Goal: Transaction & Acquisition: Book appointment/travel/reservation

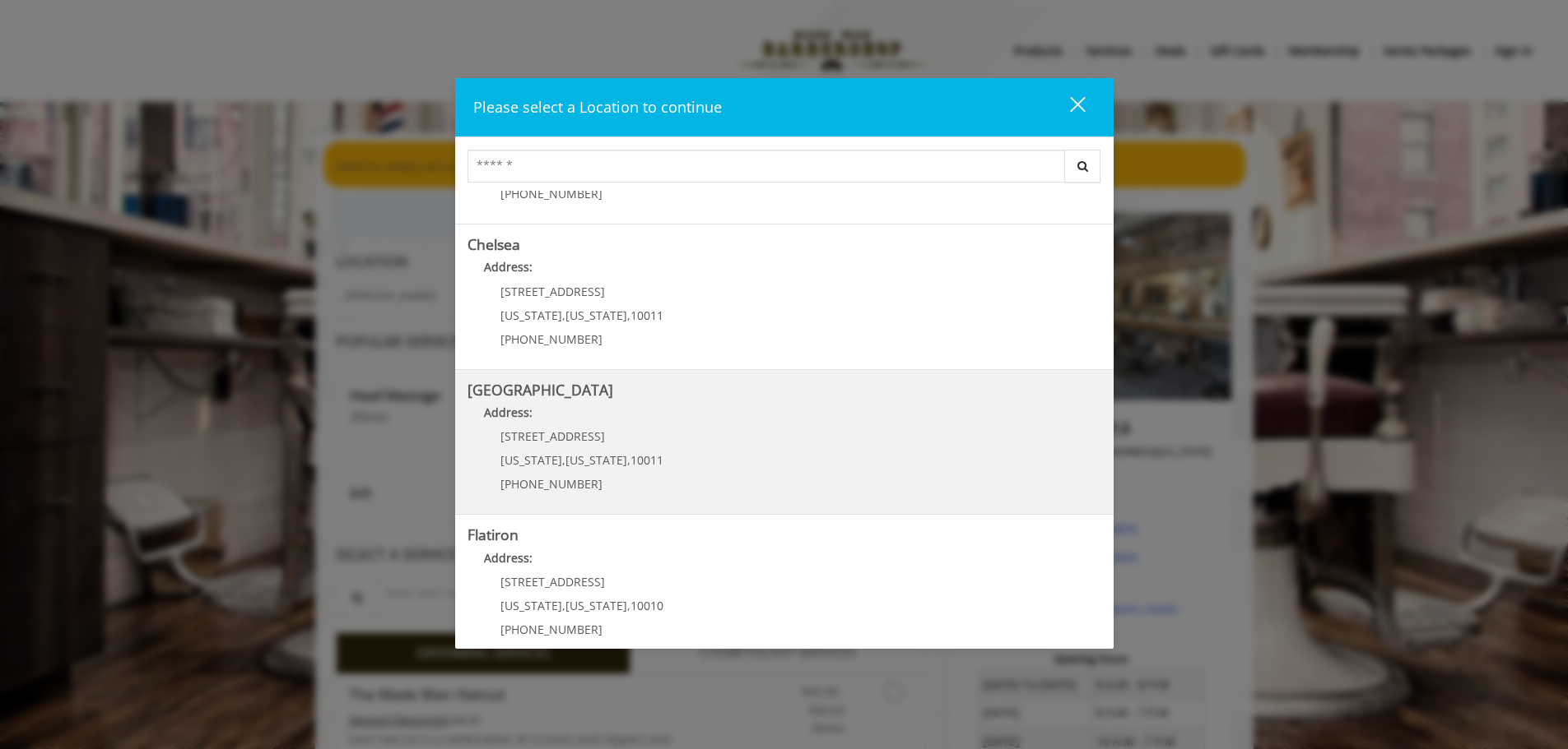
scroll to position [276, 0]
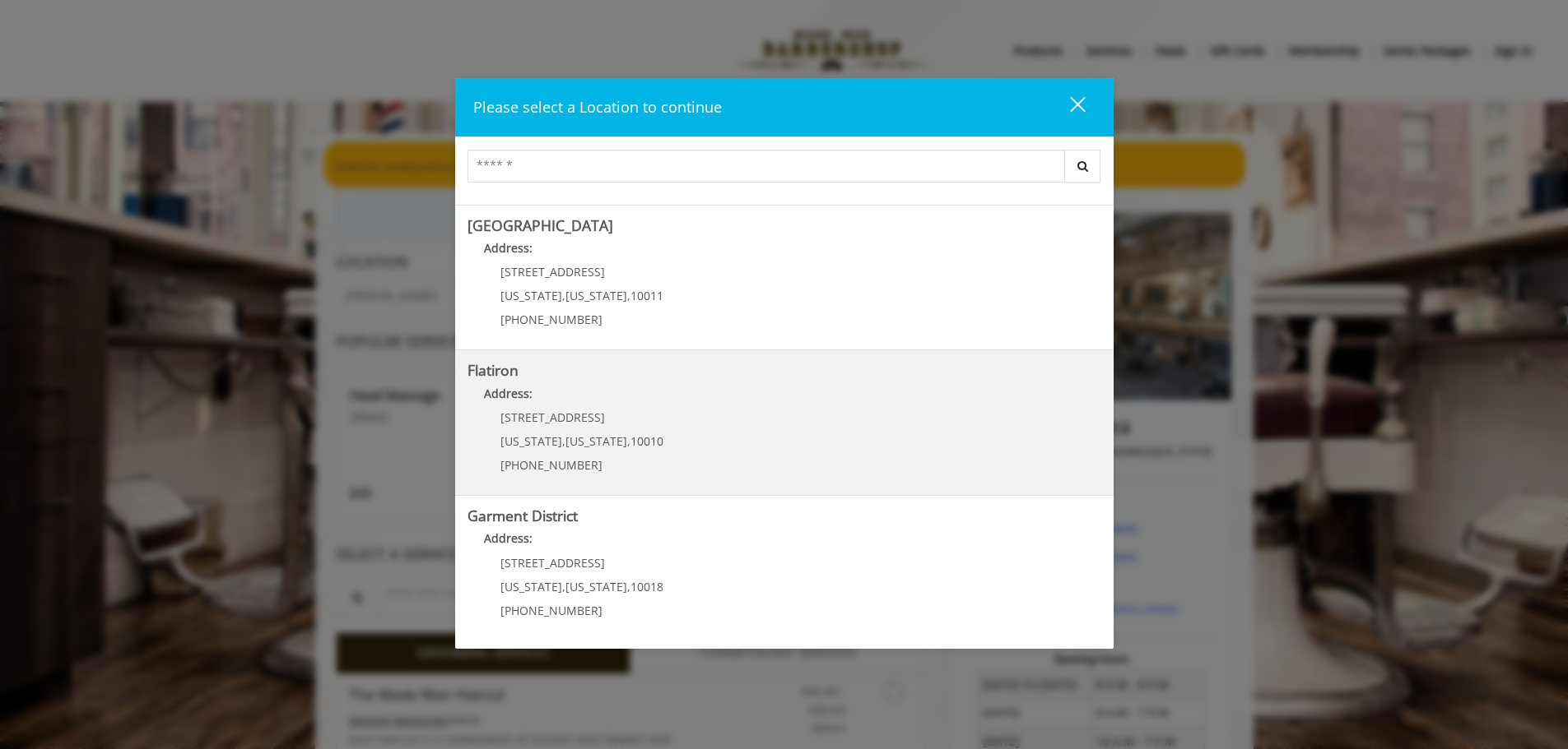
click at [721, 420] on "Flatiron Address: [STREET_ADDRESS][US_STATE][US_STATE] (917) 475-1765" at bounding box center [784, 423] width 634 height 120
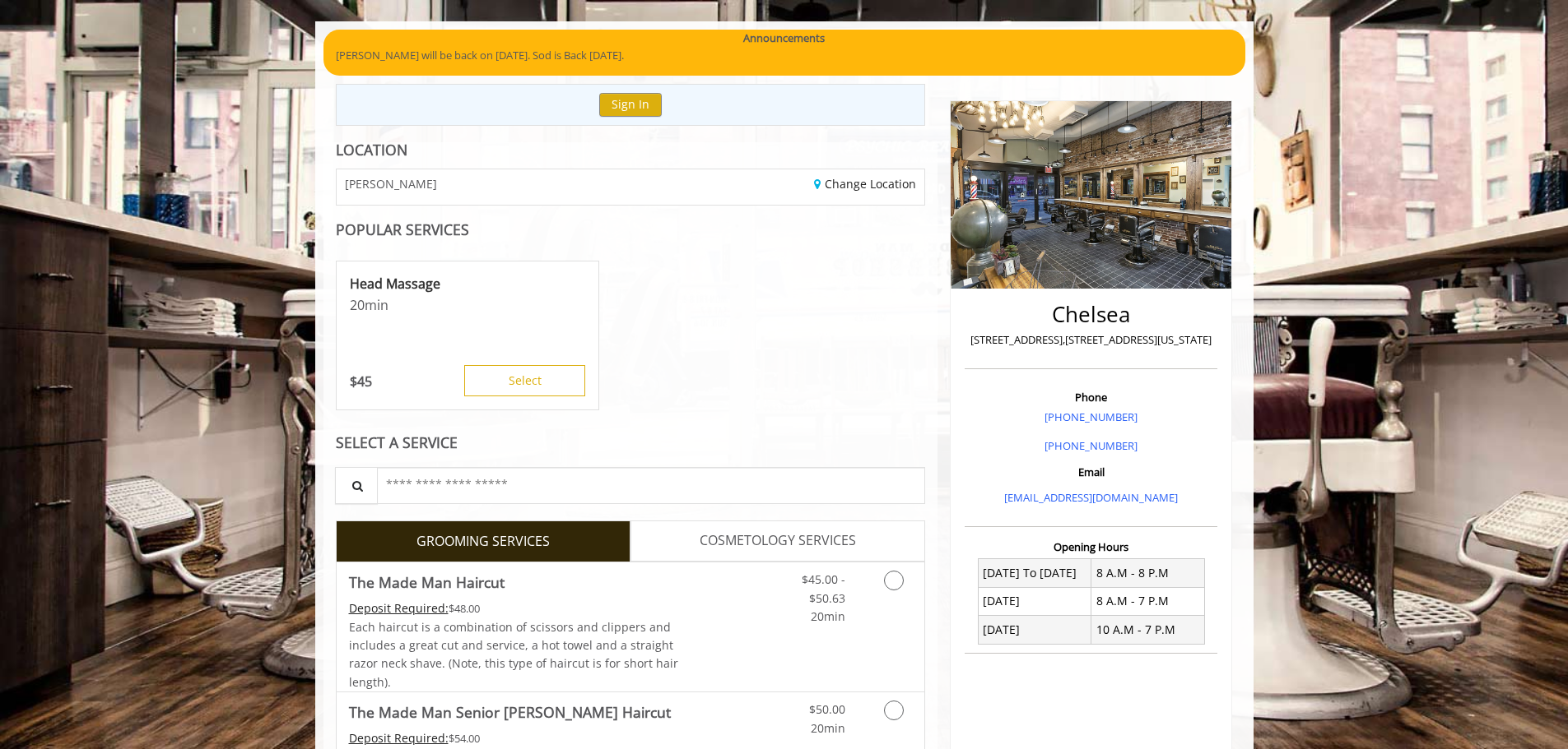
scroll to position [408, 0]
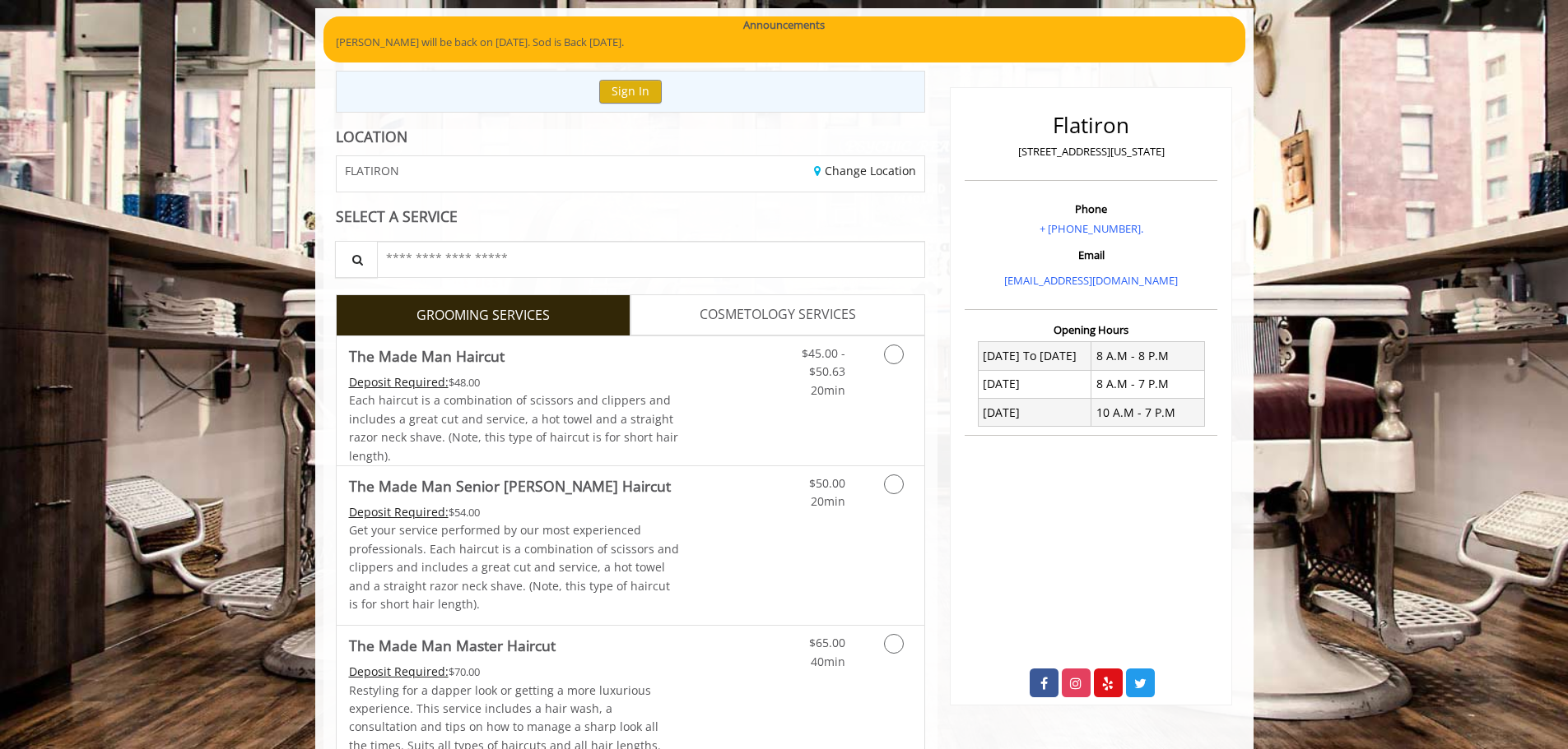
scroll to position [287, 0]
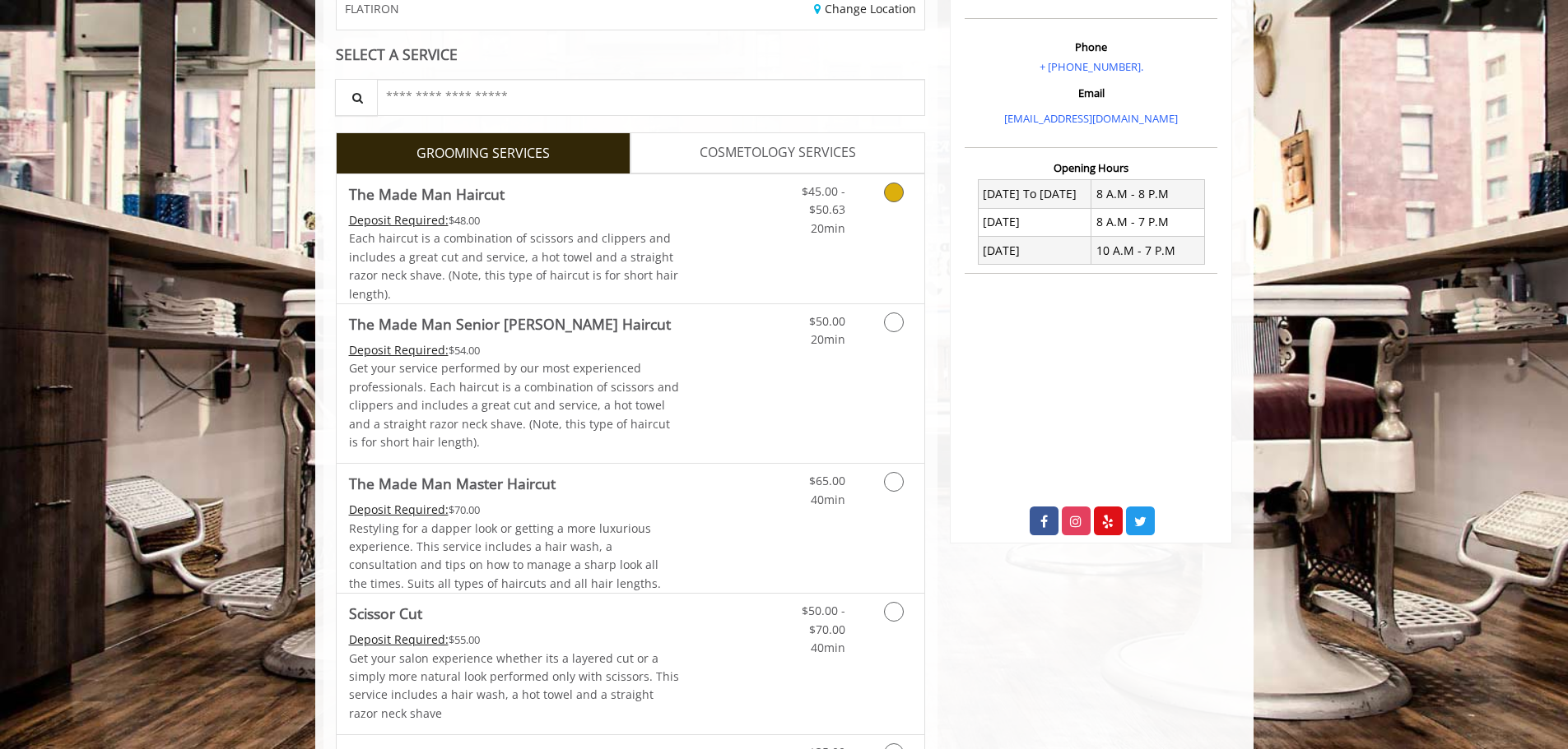
click at [889, 238] on link "Grooming services" at bounding box center [891, 206] width 42 height 63
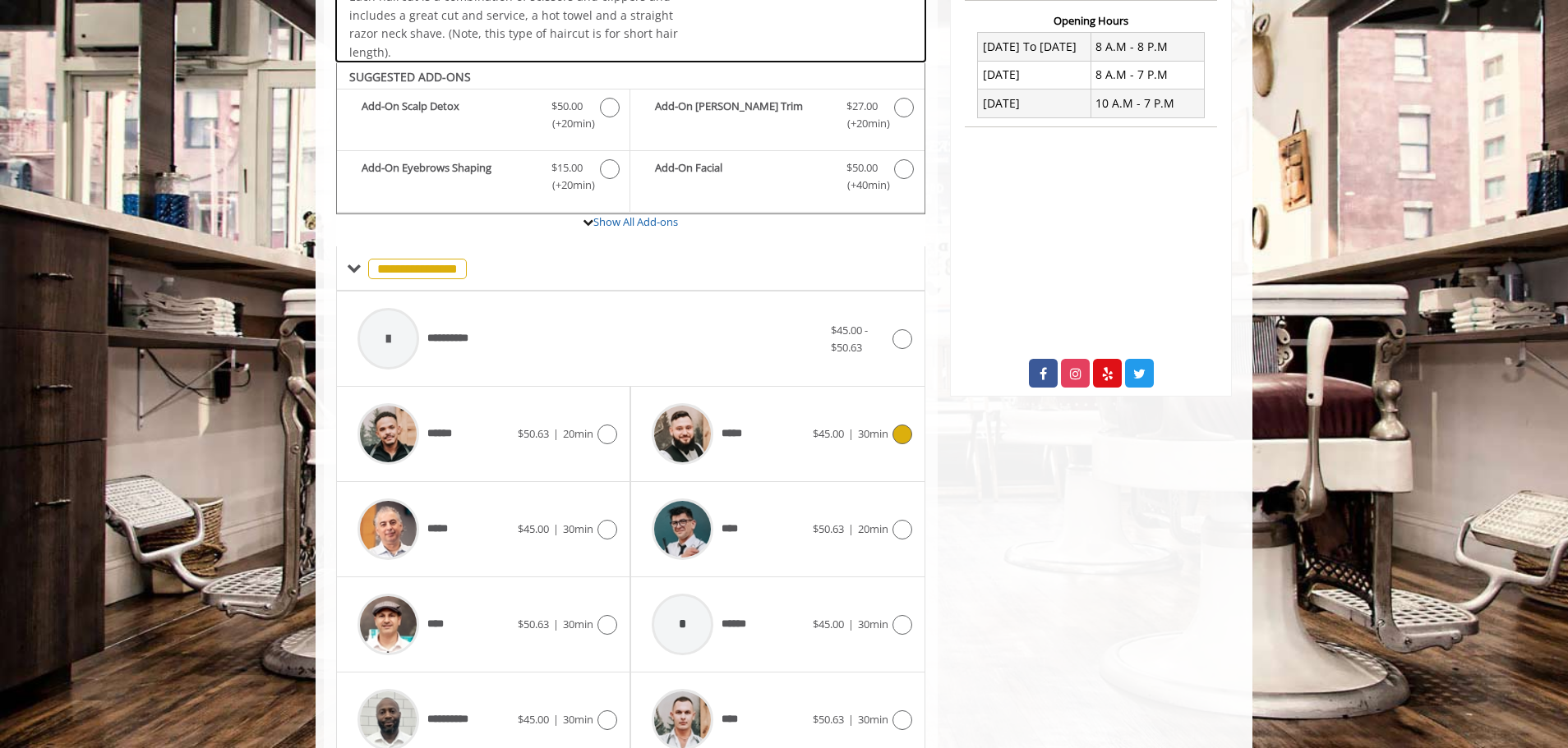
scroll to position [496, 0]
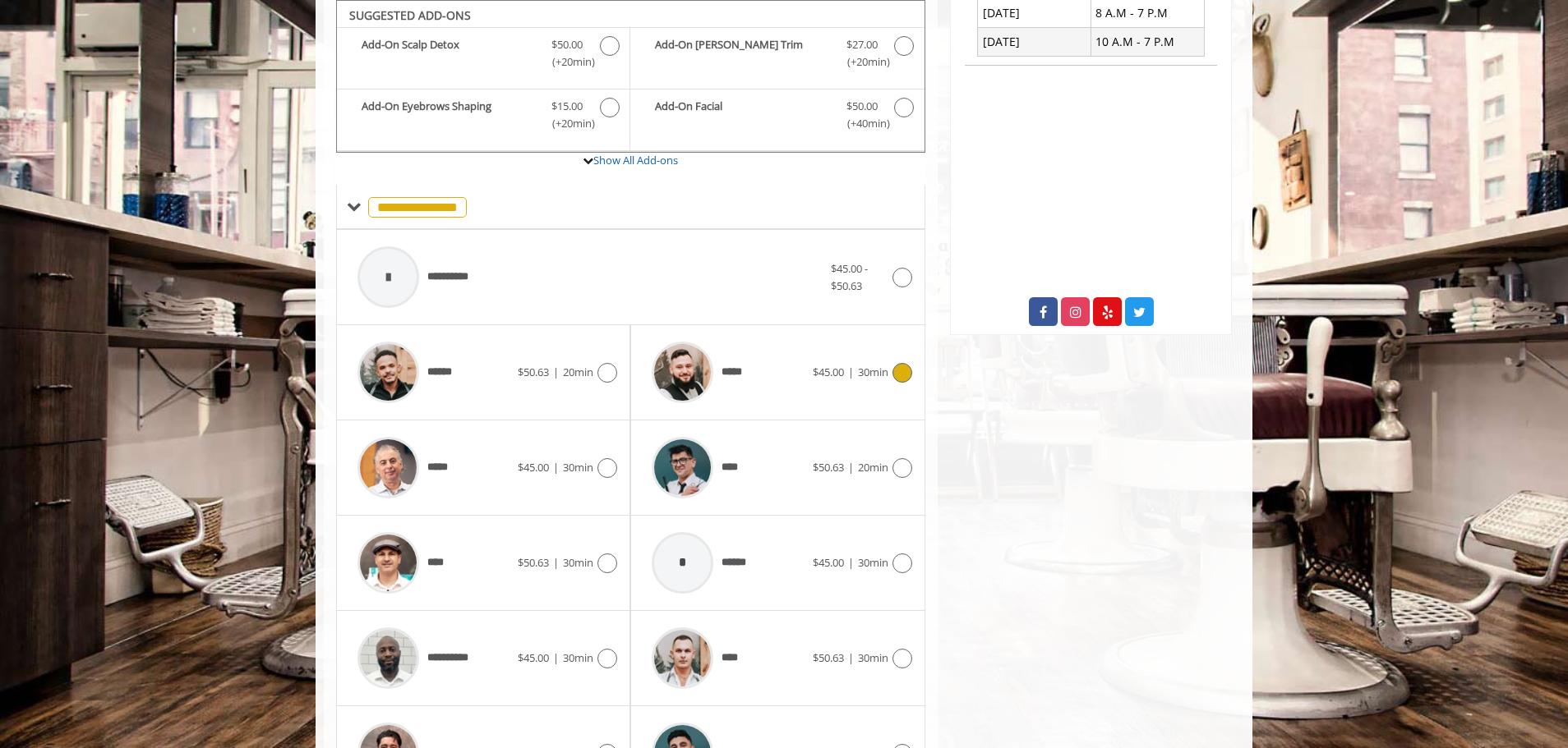
click at [796, 392] on div "*****" at bounding box center [728, 373] width 168 height 78
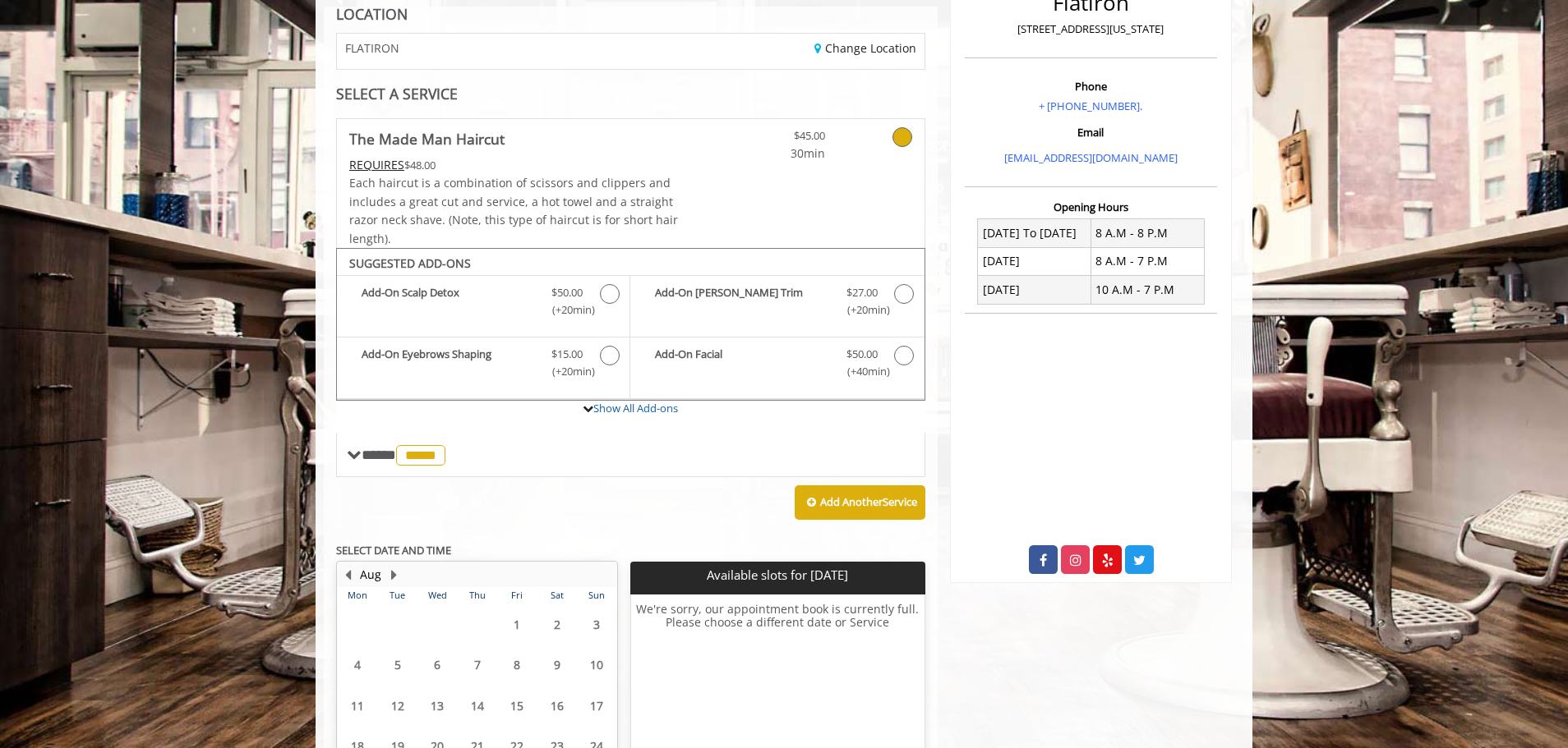
scroll to position [399, 0]
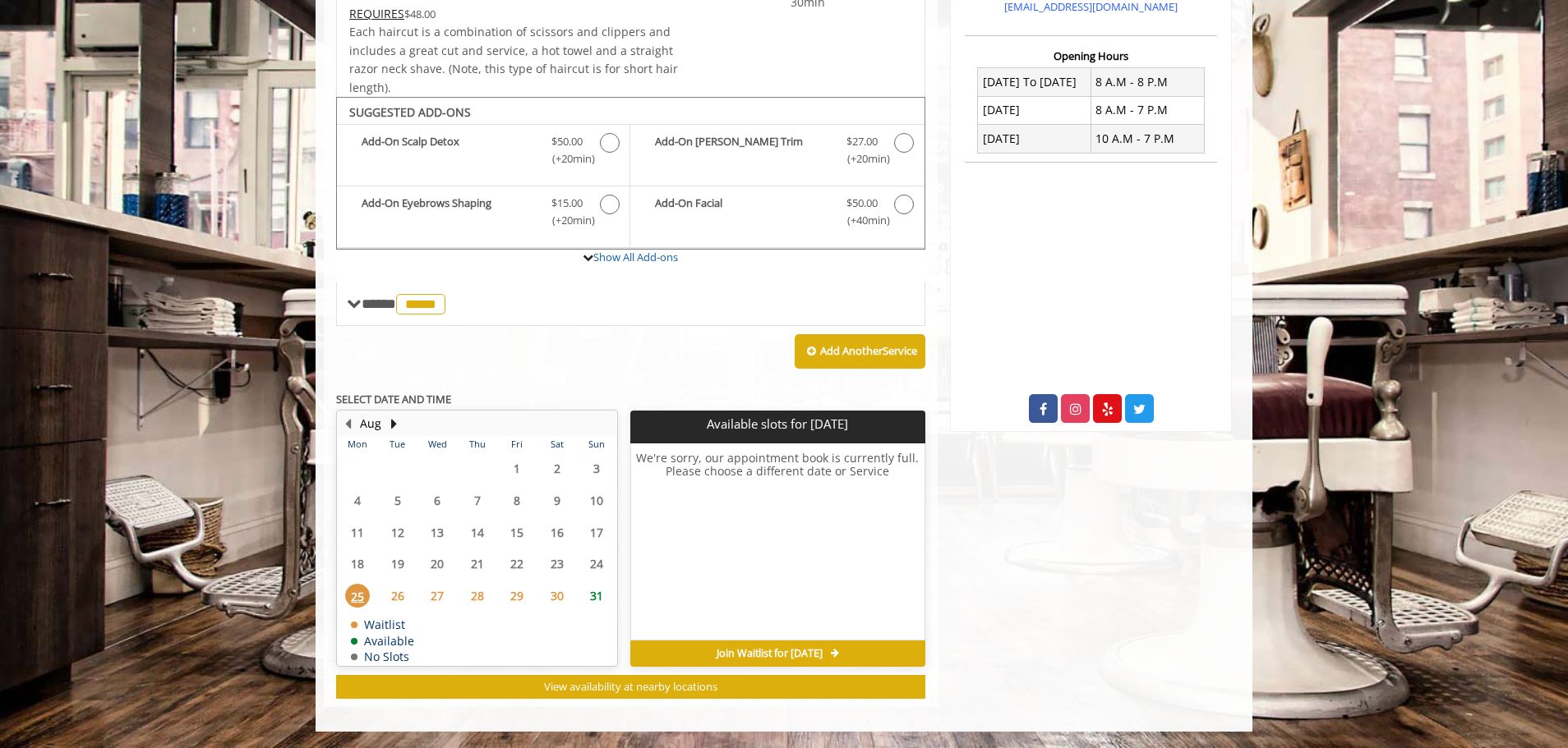
click at [512, 597] on span "29" at bounding box center [517, 595] width 24 height 23
click at [463, 598] on div "28" at bounding box center [477, 595] width 33 height 23
click at [440, 599] on span "27" at bounding box center [437, 595] width 24 height 23
click at [391, 609] on td "26" at bounding box center [396, 595] width 39 height 32
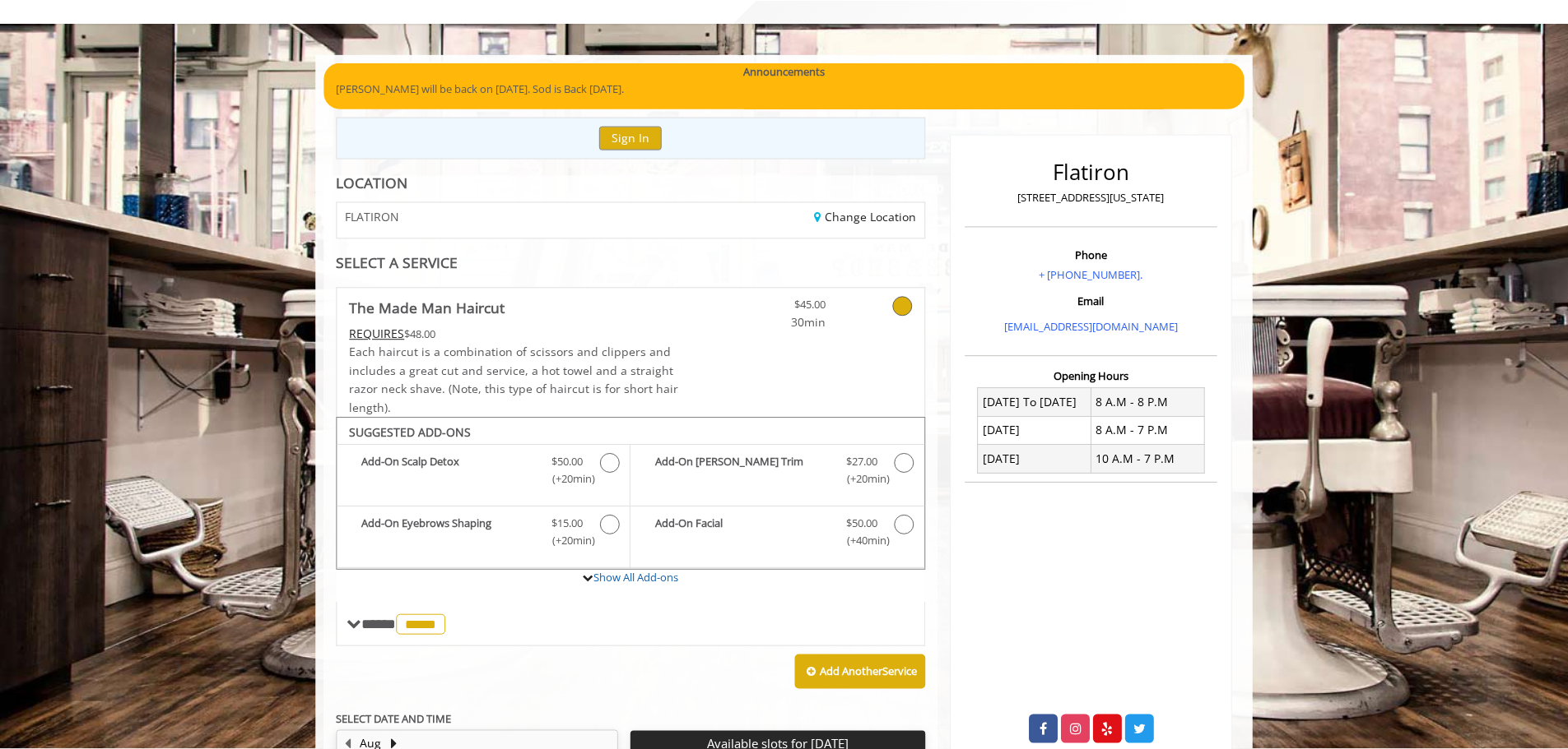
scroll to position [165, 0]
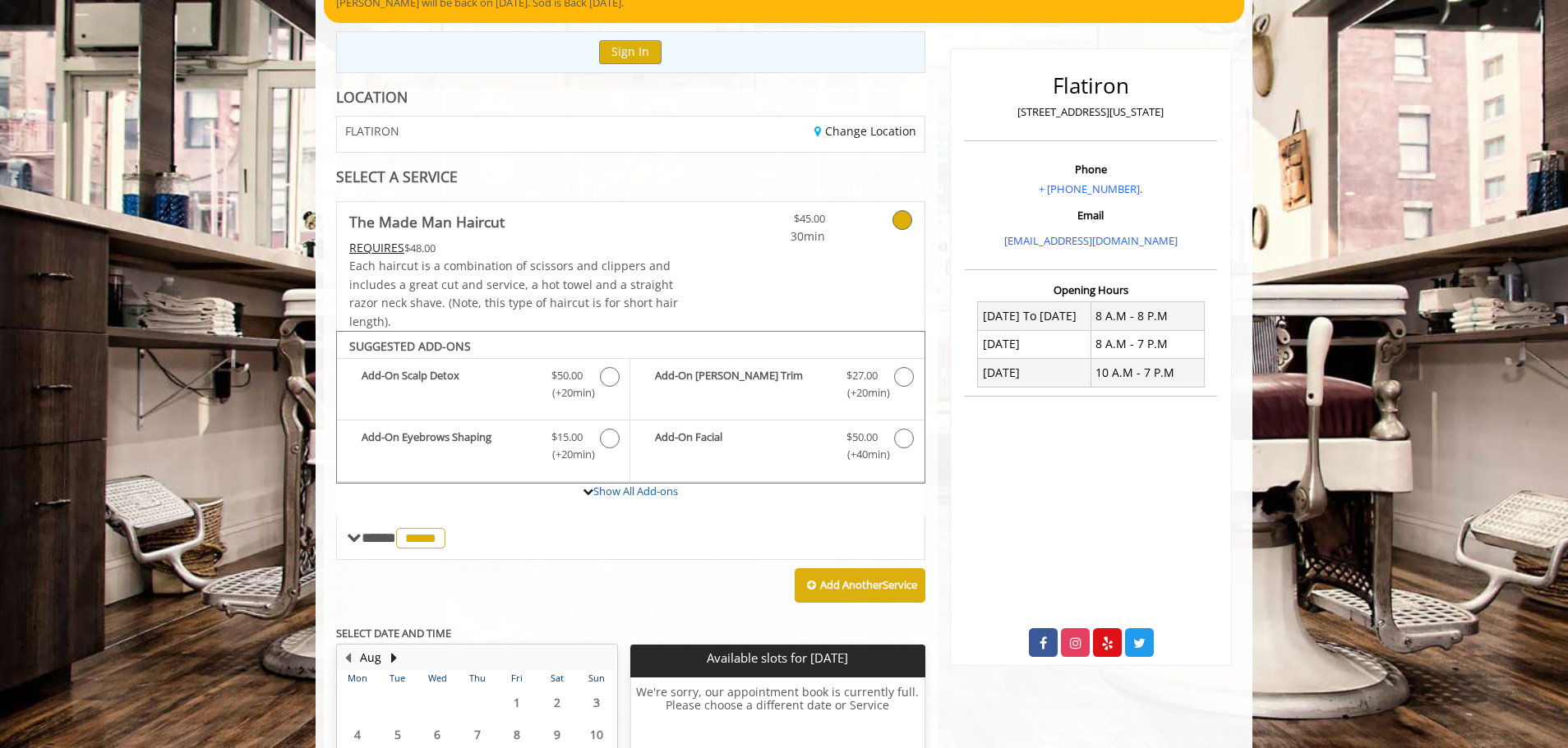
click at [912, 218] on div at bounding box center [881, 224] width 87 height 43
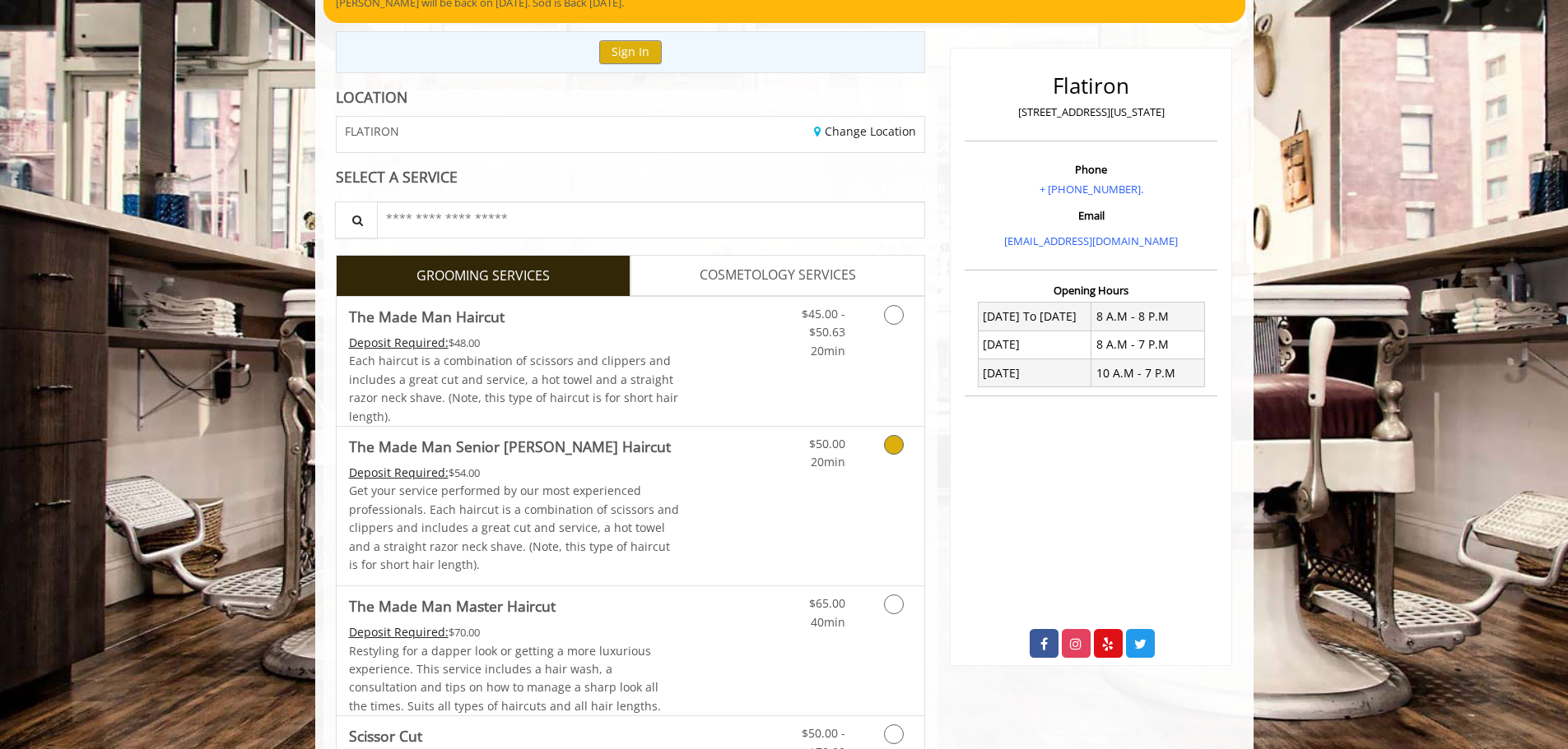
click at [919, 461] on div "Grooming services" at bounding box center [891, 450] width 67 height 45
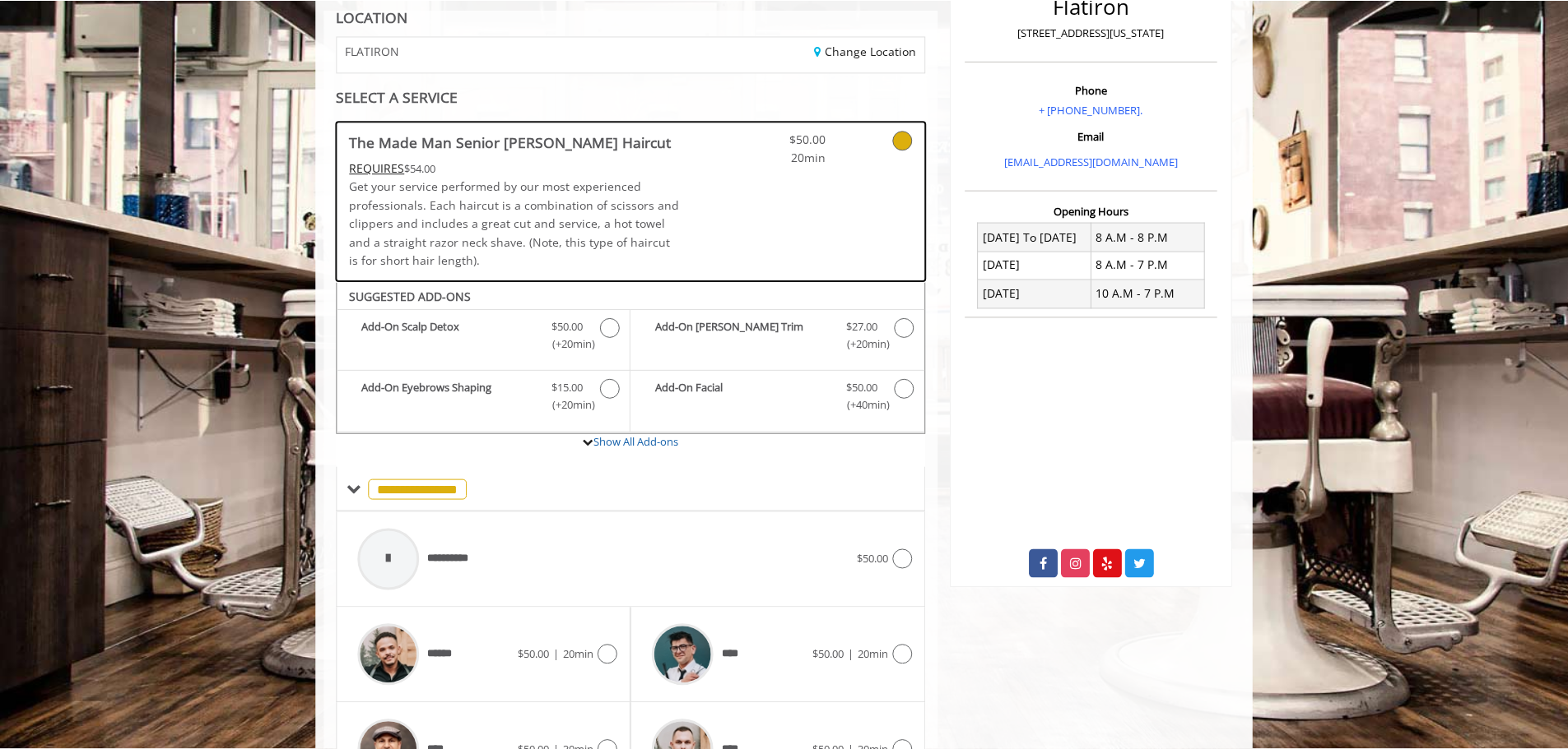
scroll to position [282, 0]
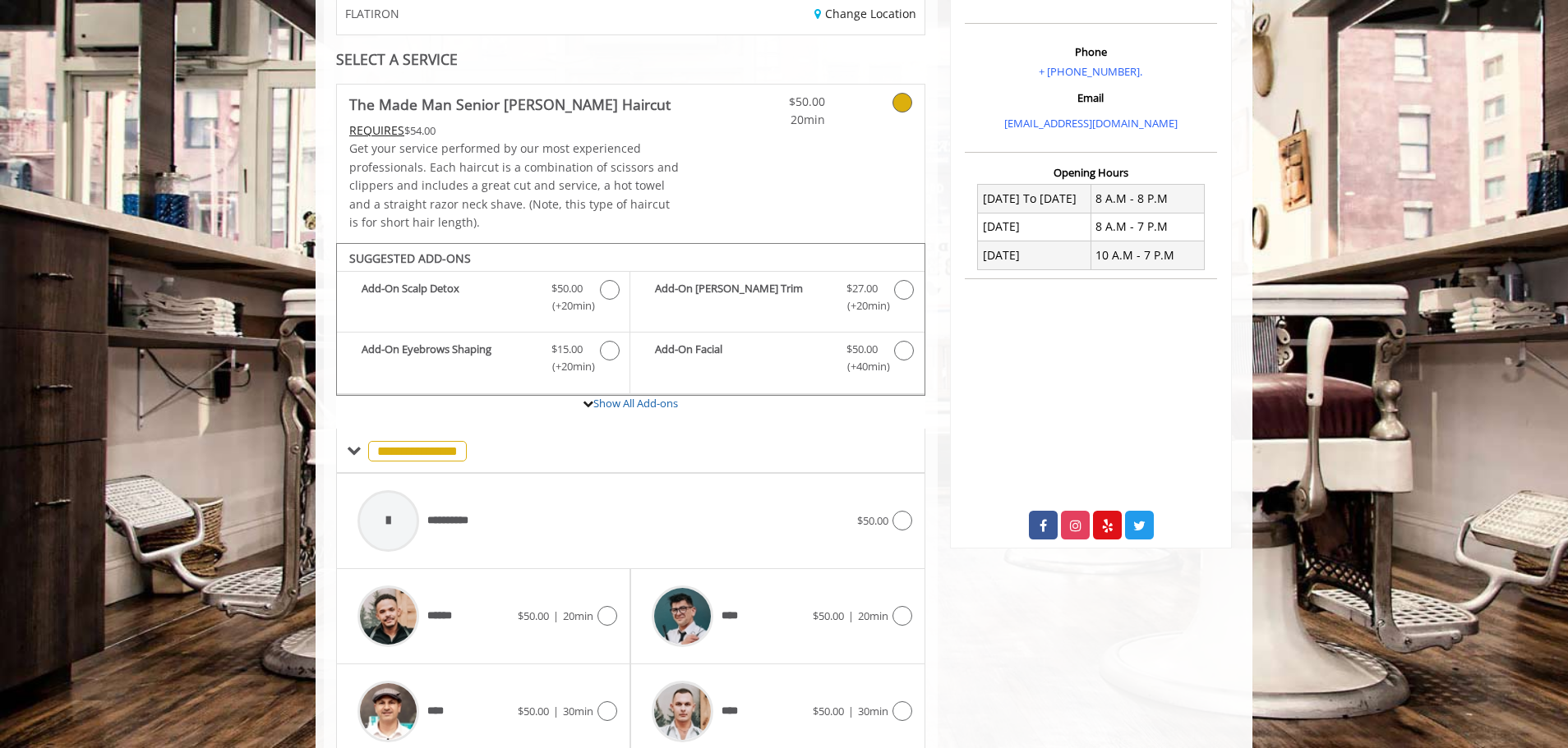
click at [920, 106] on div at bounding box center [881, 107] width 87 height 45
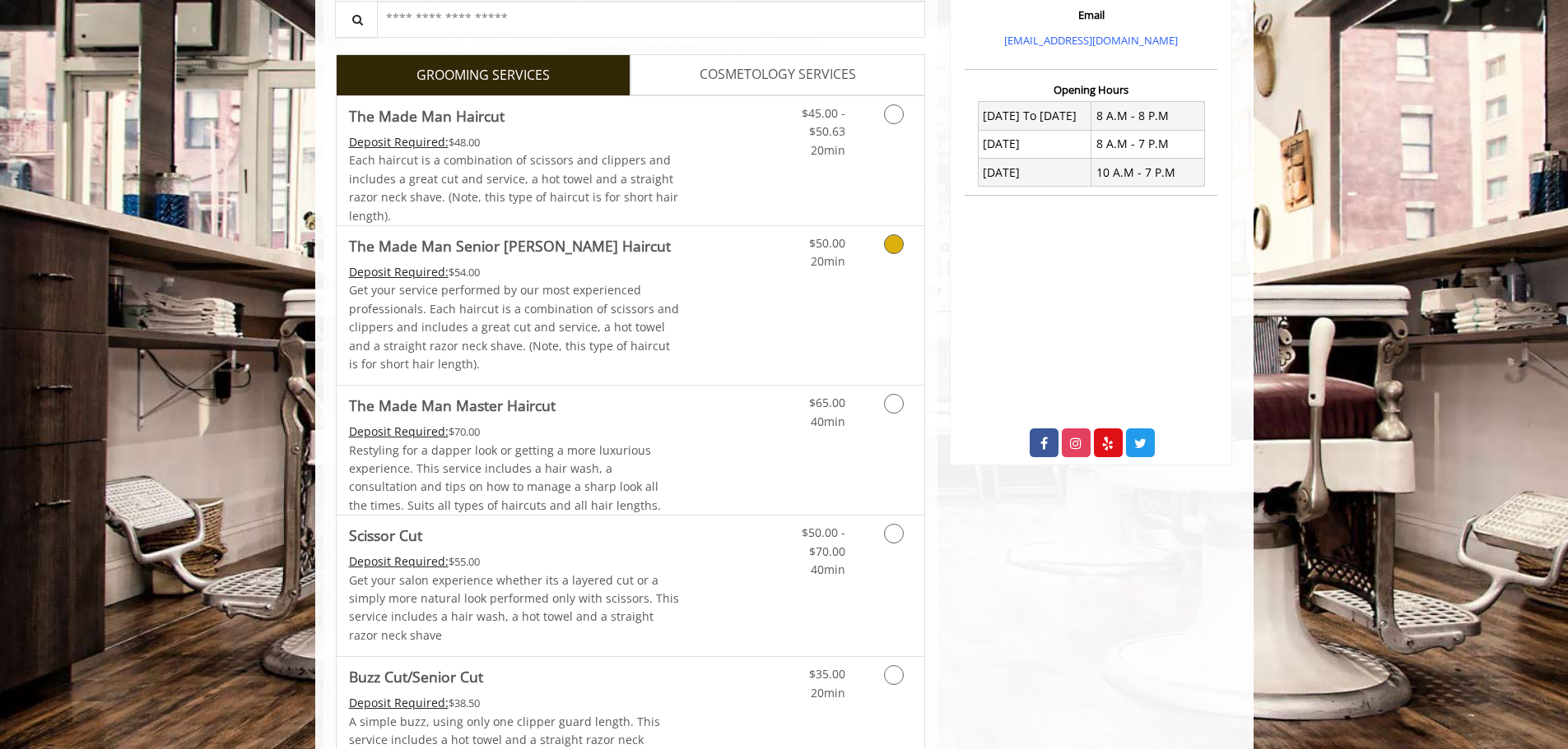
scroll to position [611, 0]
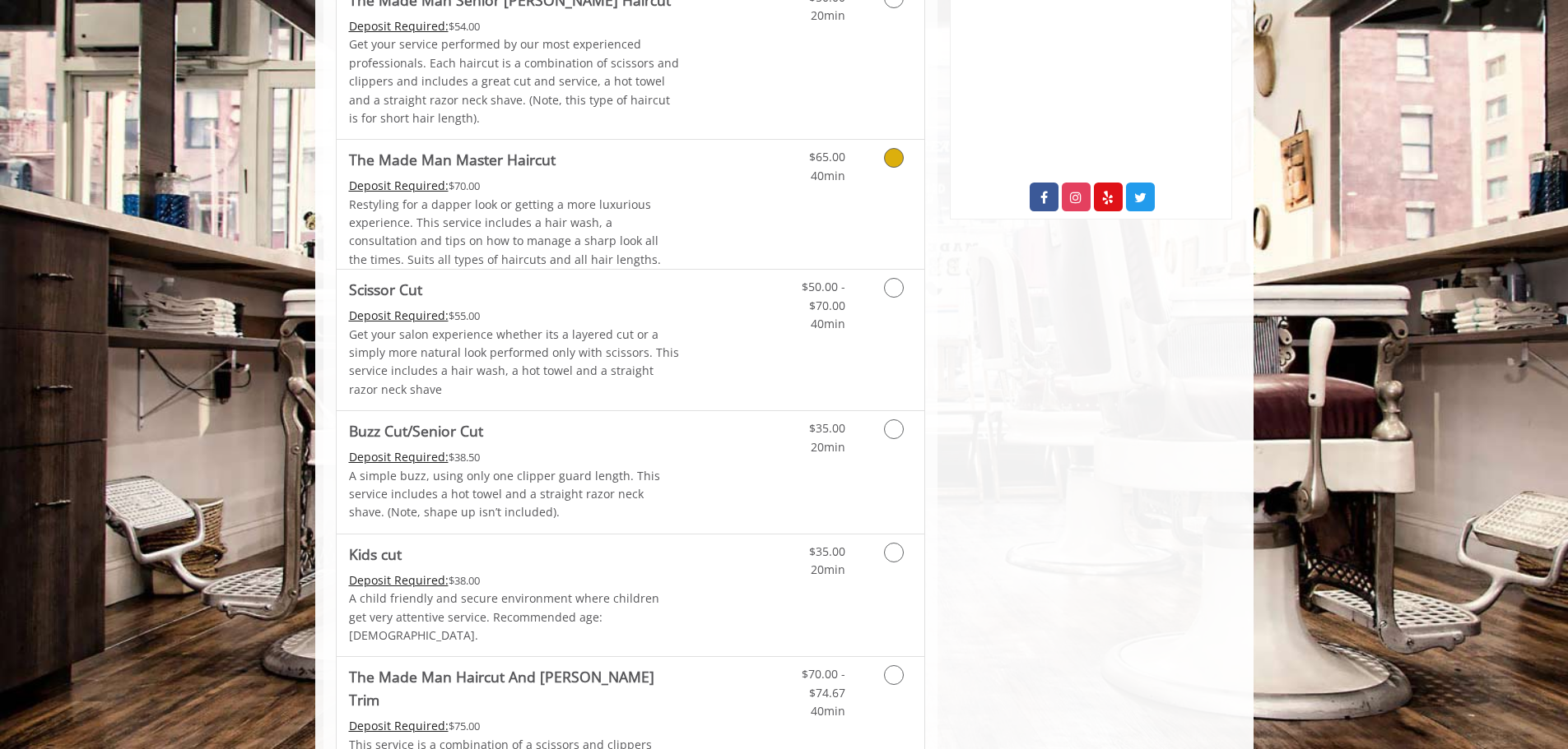
click at [900, 207] on div "$65.00 40min" at bounding box center [851, 204] width 148 height 129
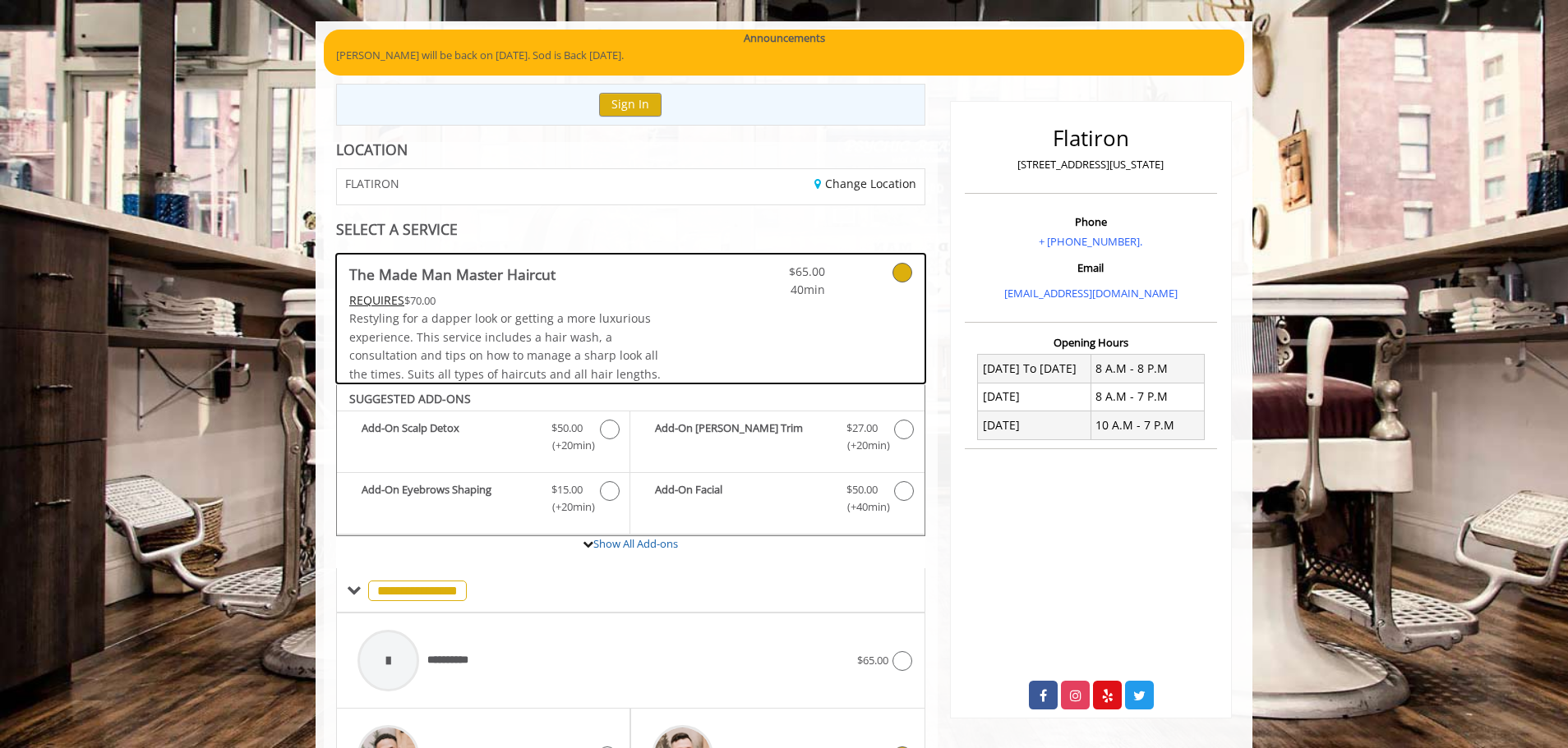
scroll to position [85, 0]
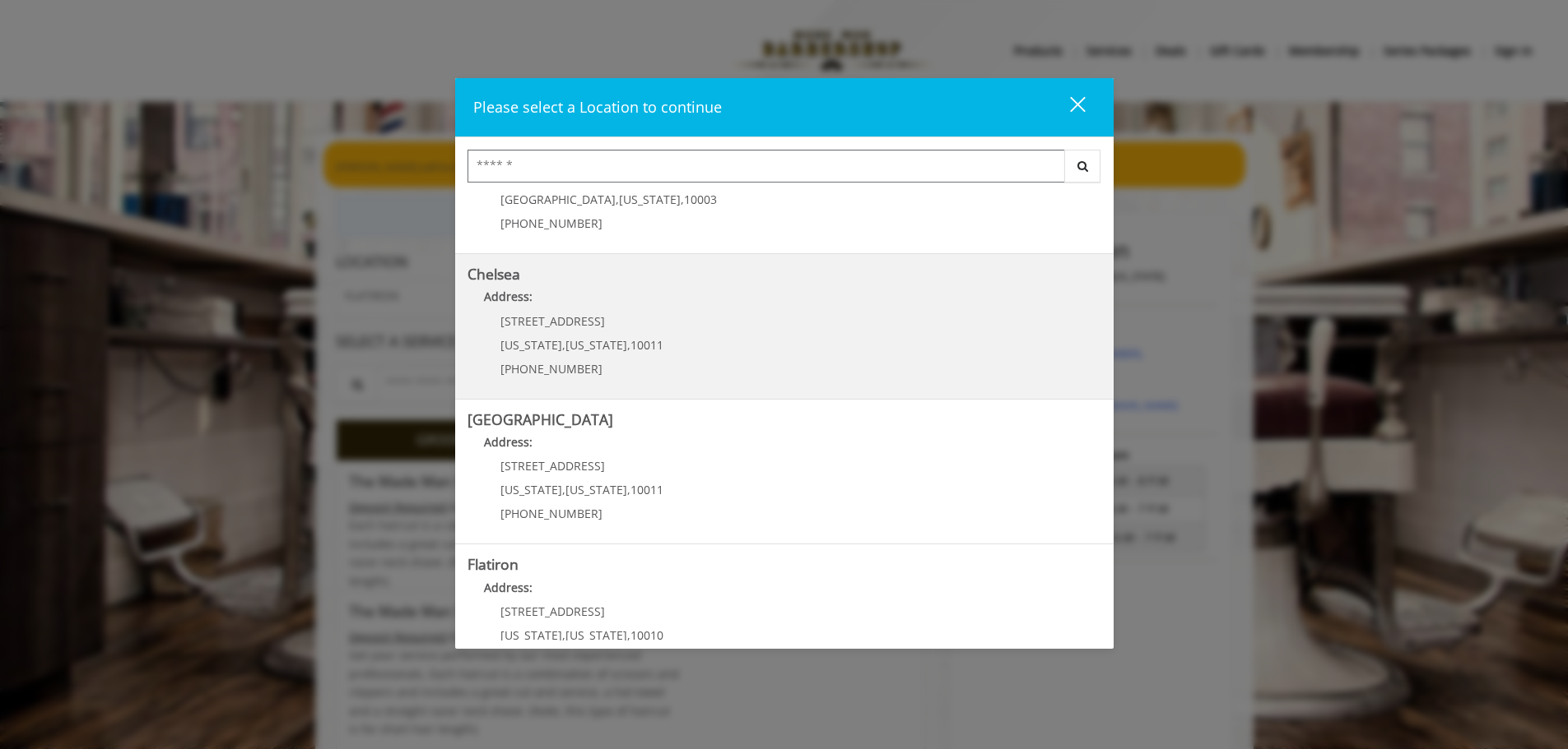
scroll to position [246, 0]
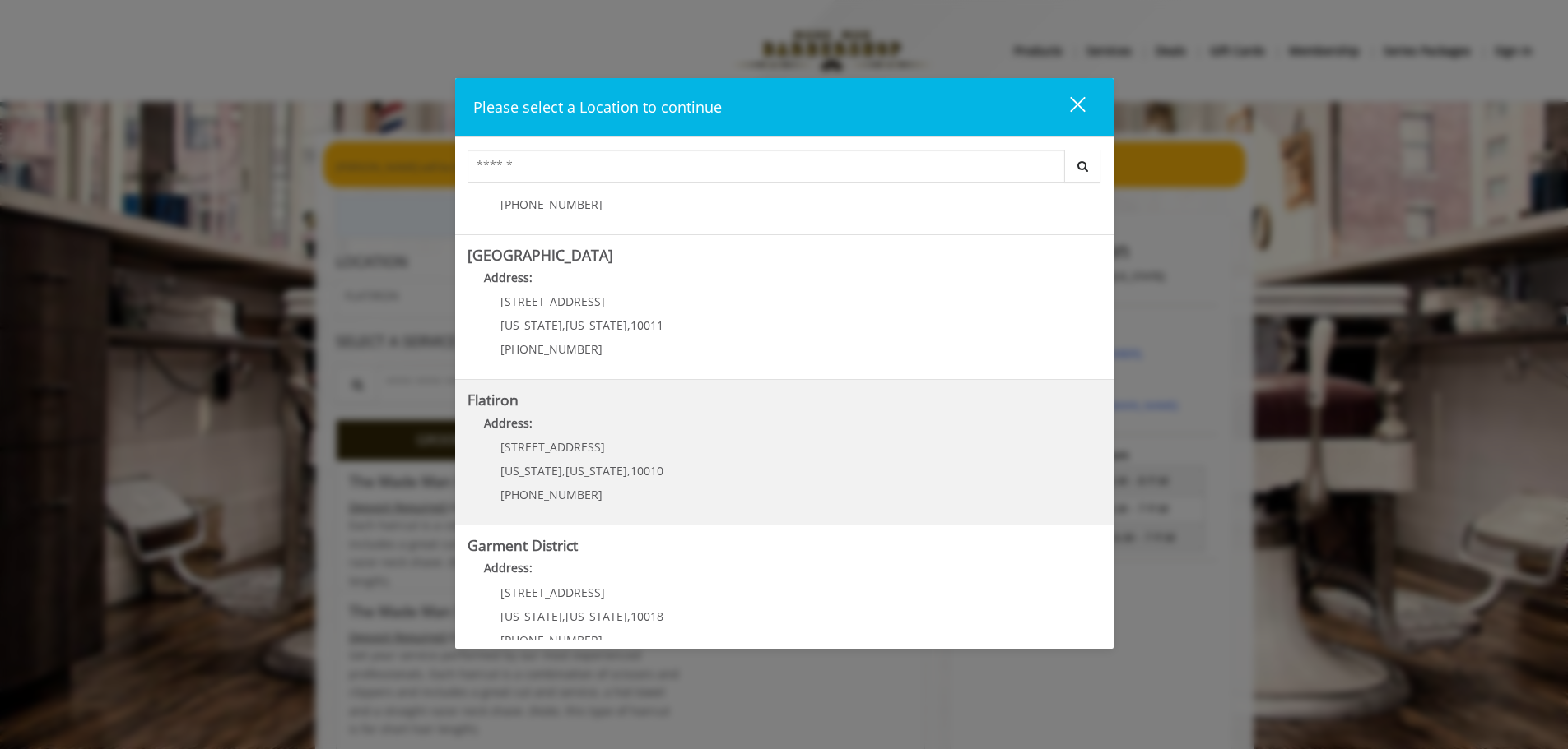
click at [768, 470] on "Flatiron Address: [STREET_ADDRESS][US_STATE][US_STATE] (917) 475-1765" at bounding box center [784, 452] width 634 height 120
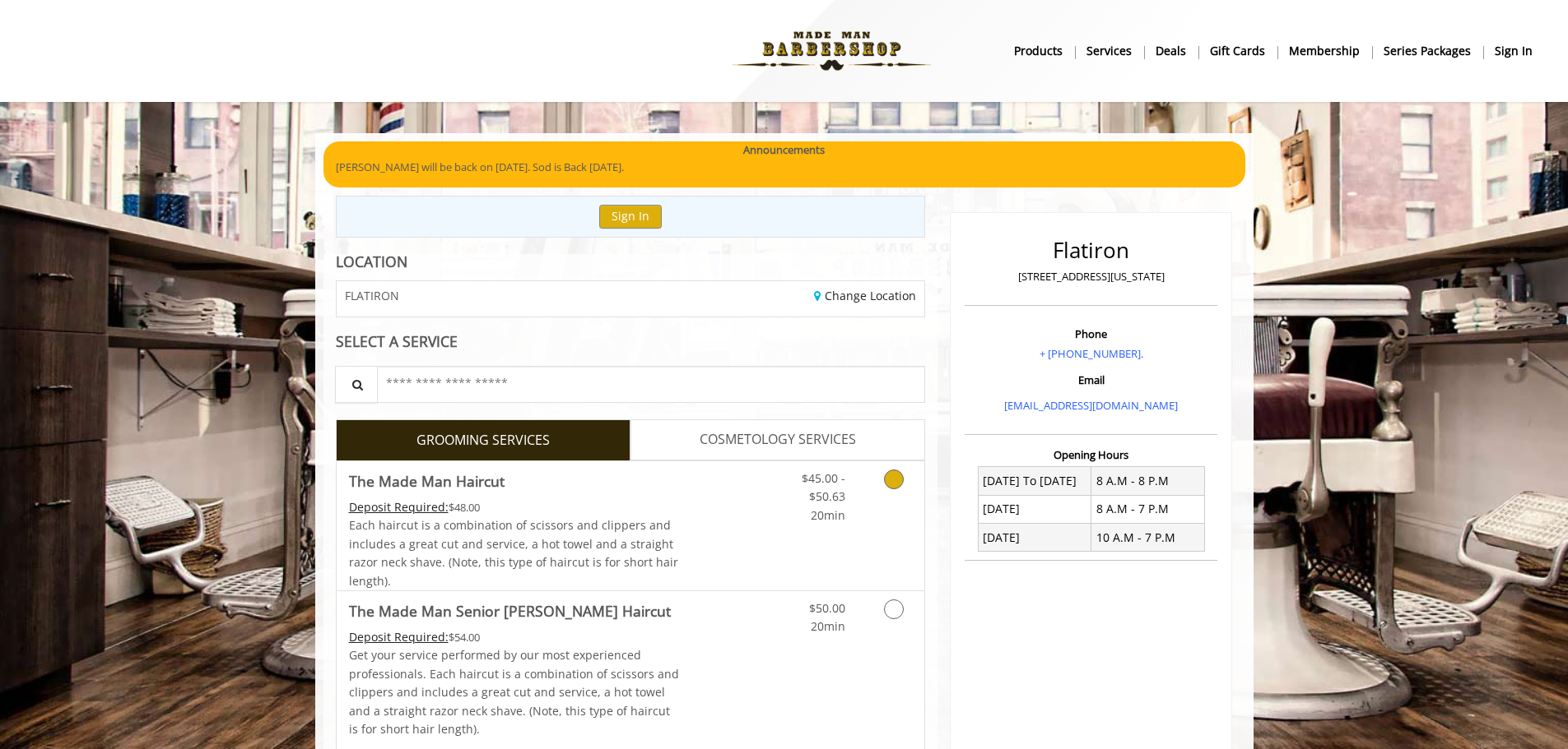
click at [775, 463] on div "$45.00 - $50.63 20min" at bounding box center [811, 493] width 93 height 63
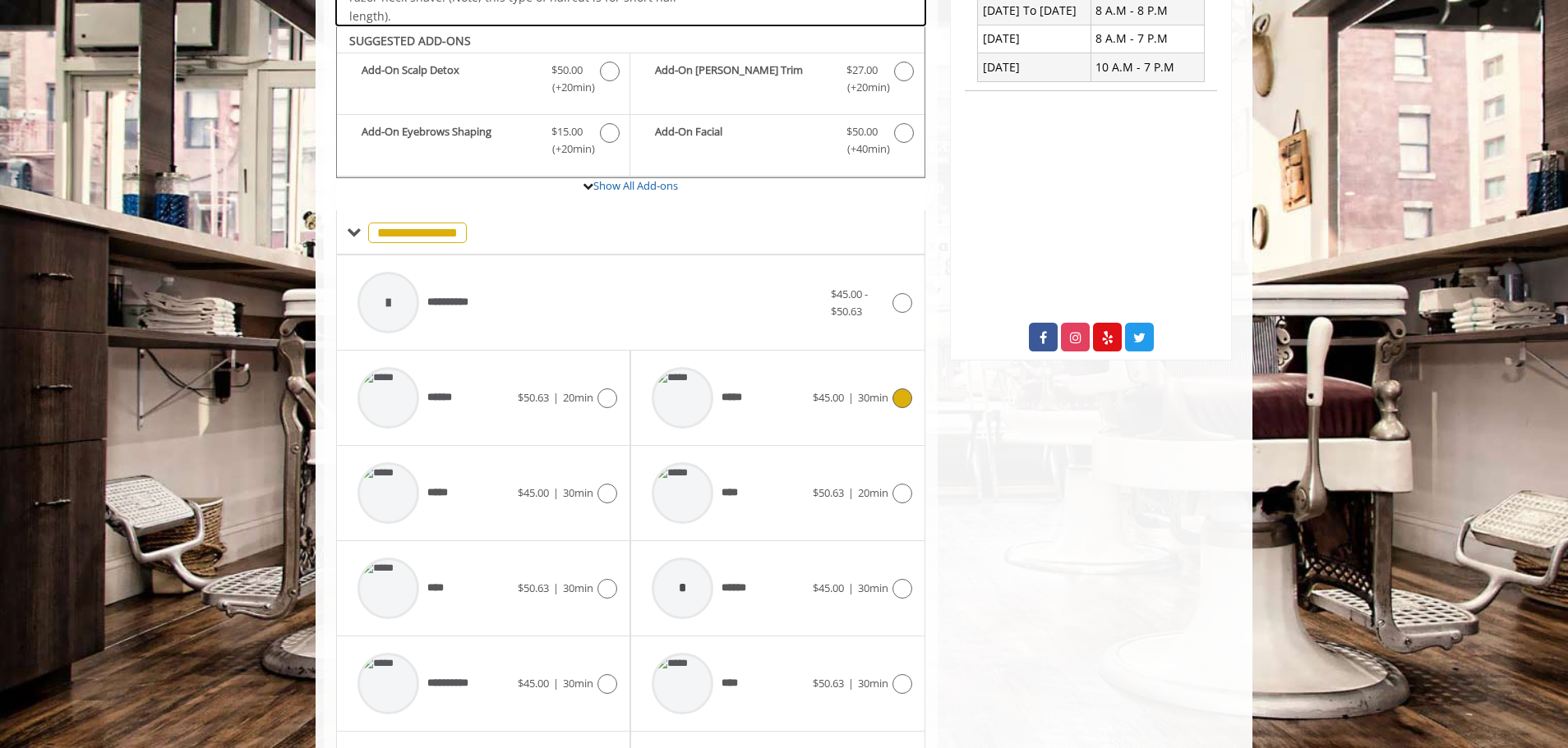
scroll to position [496, 0]
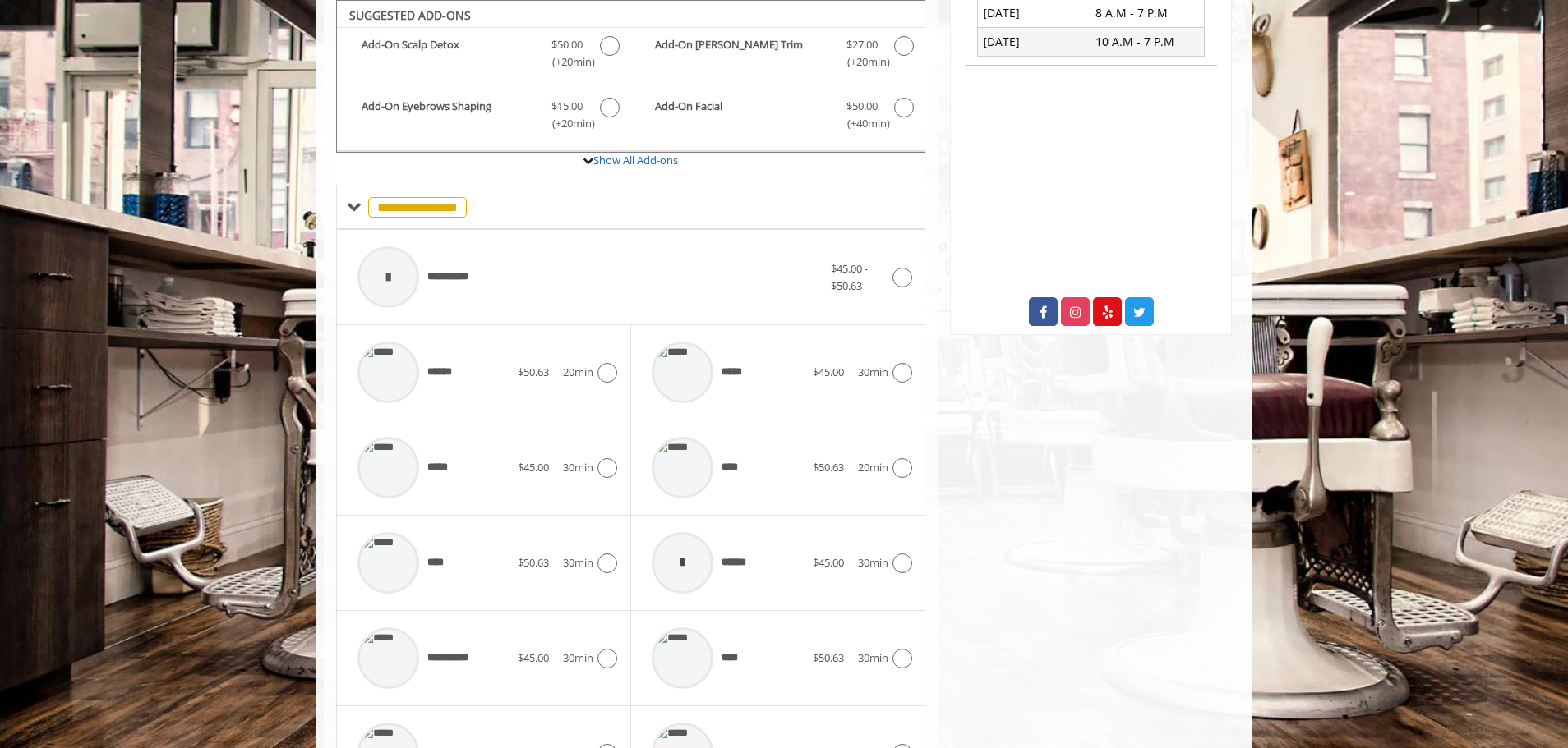
click at [831, 294] on span "$45.00 - $50.63" at bounding box center [859, 277] width 56 height 35
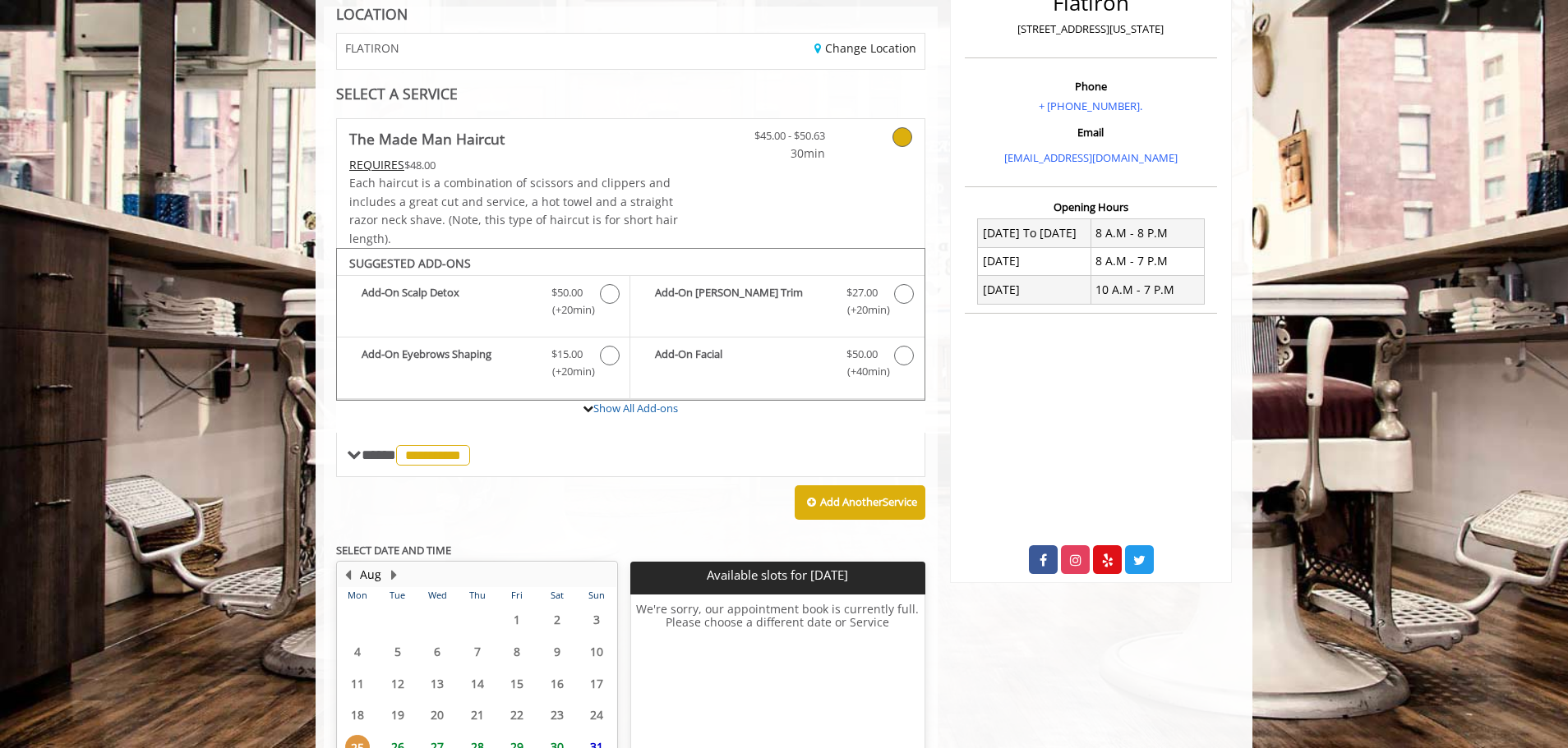
scroll to position [399, 0]
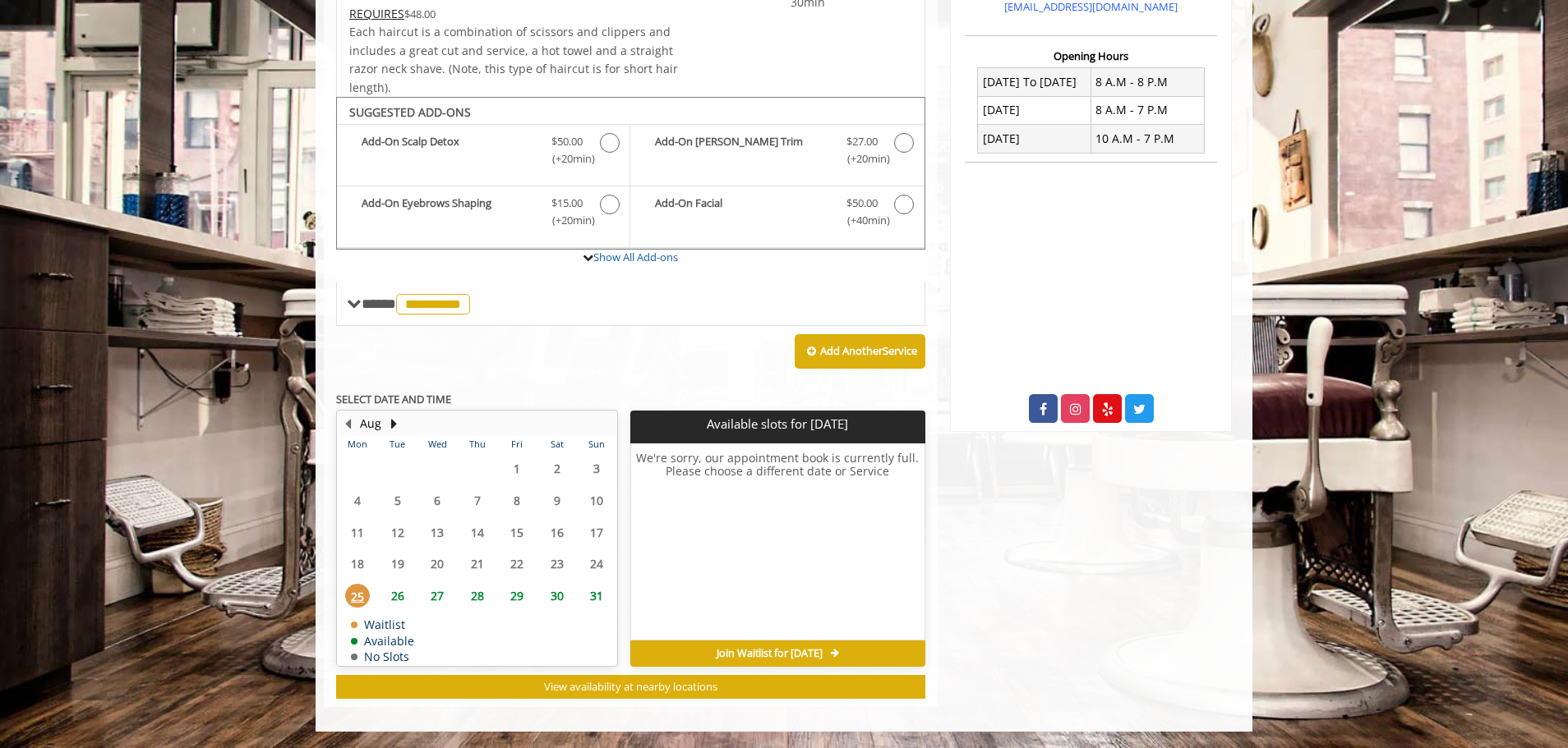
click at [467, 599] on span "28" at bounding box center [477, 595] width 24 height 23
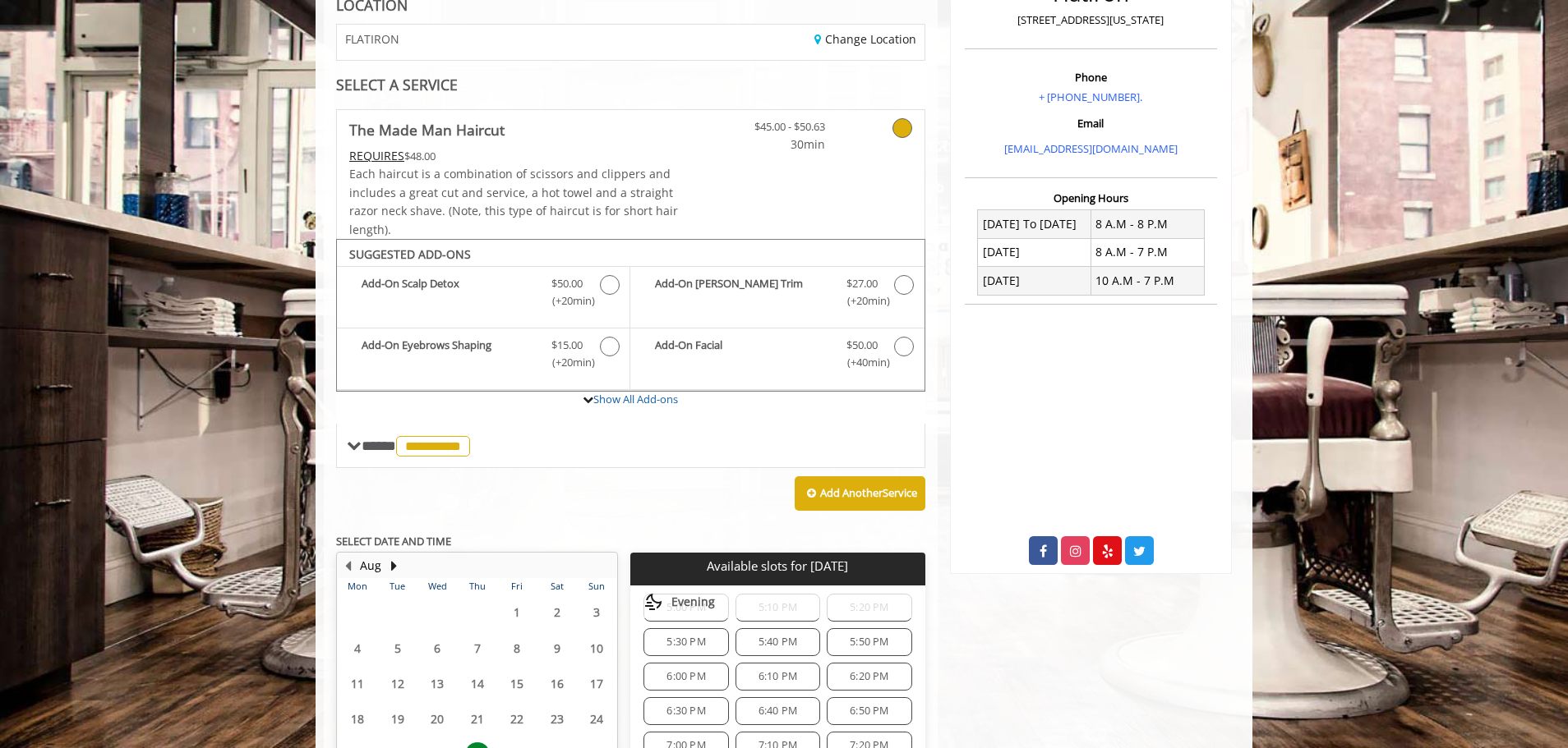
scroll to position [94, 0]
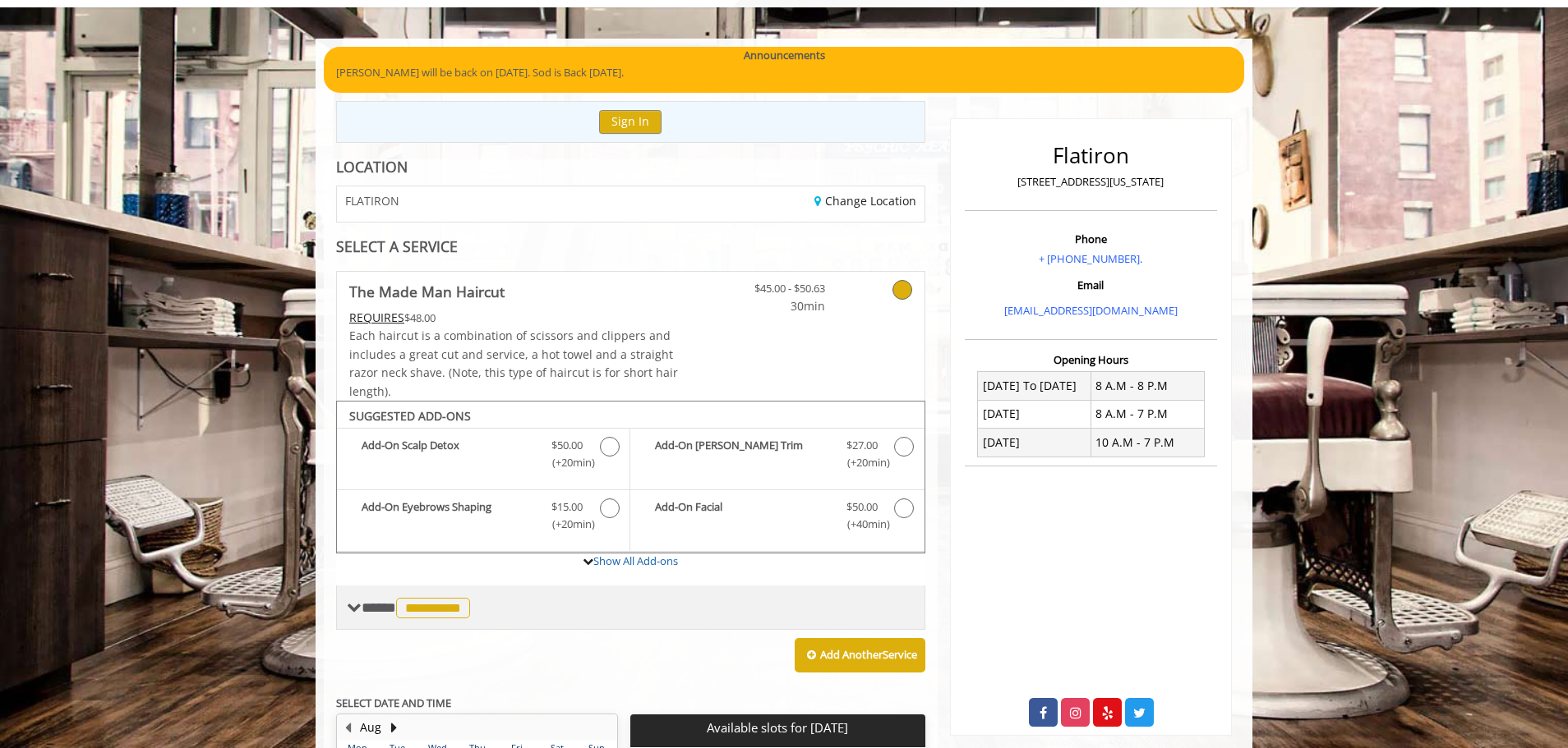
click at [463, 608] on span "**********" at bounding box center [433, 608] width 74 height 21
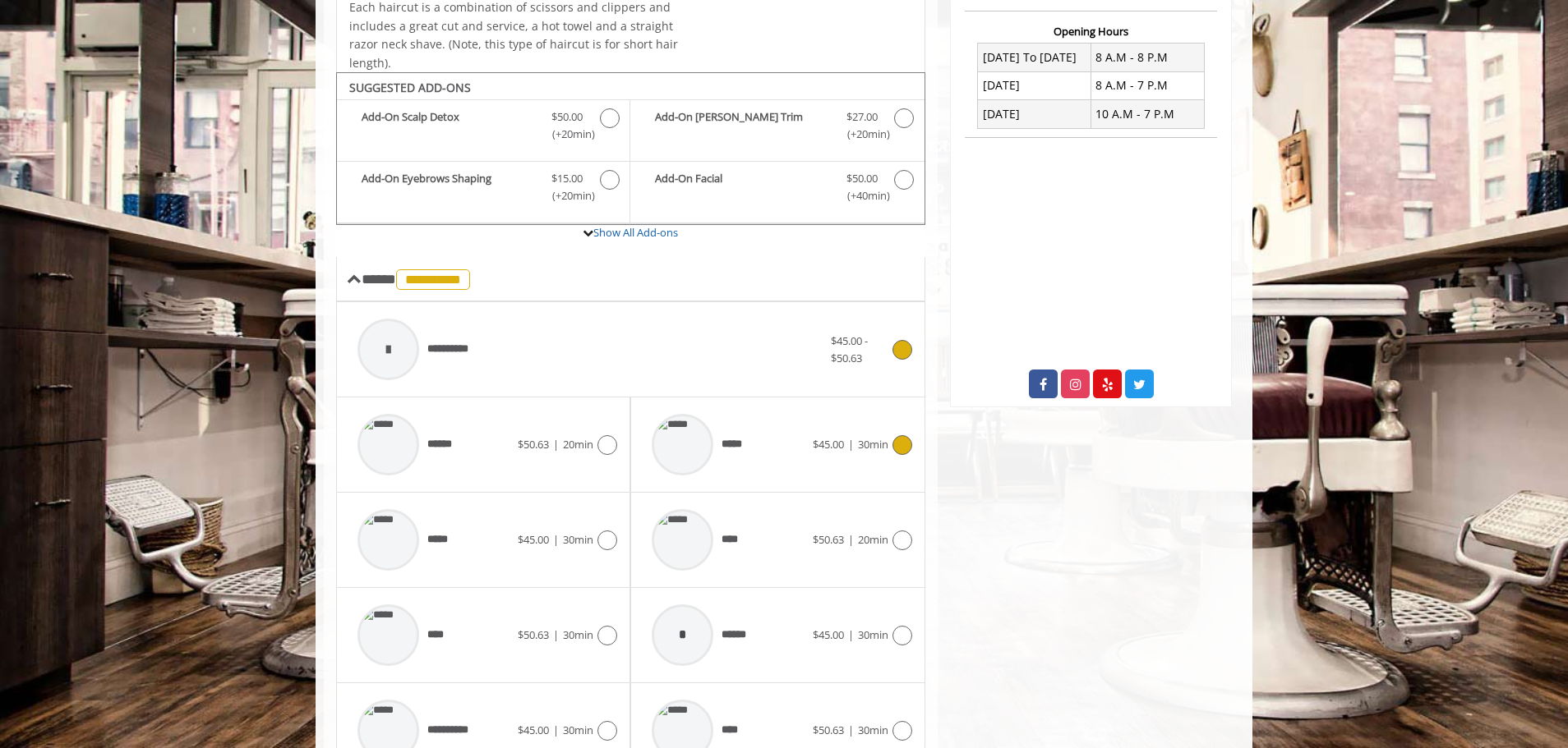
click at [866, 447] on span "30min" at bounding box center [873, 444] width 30 height 15
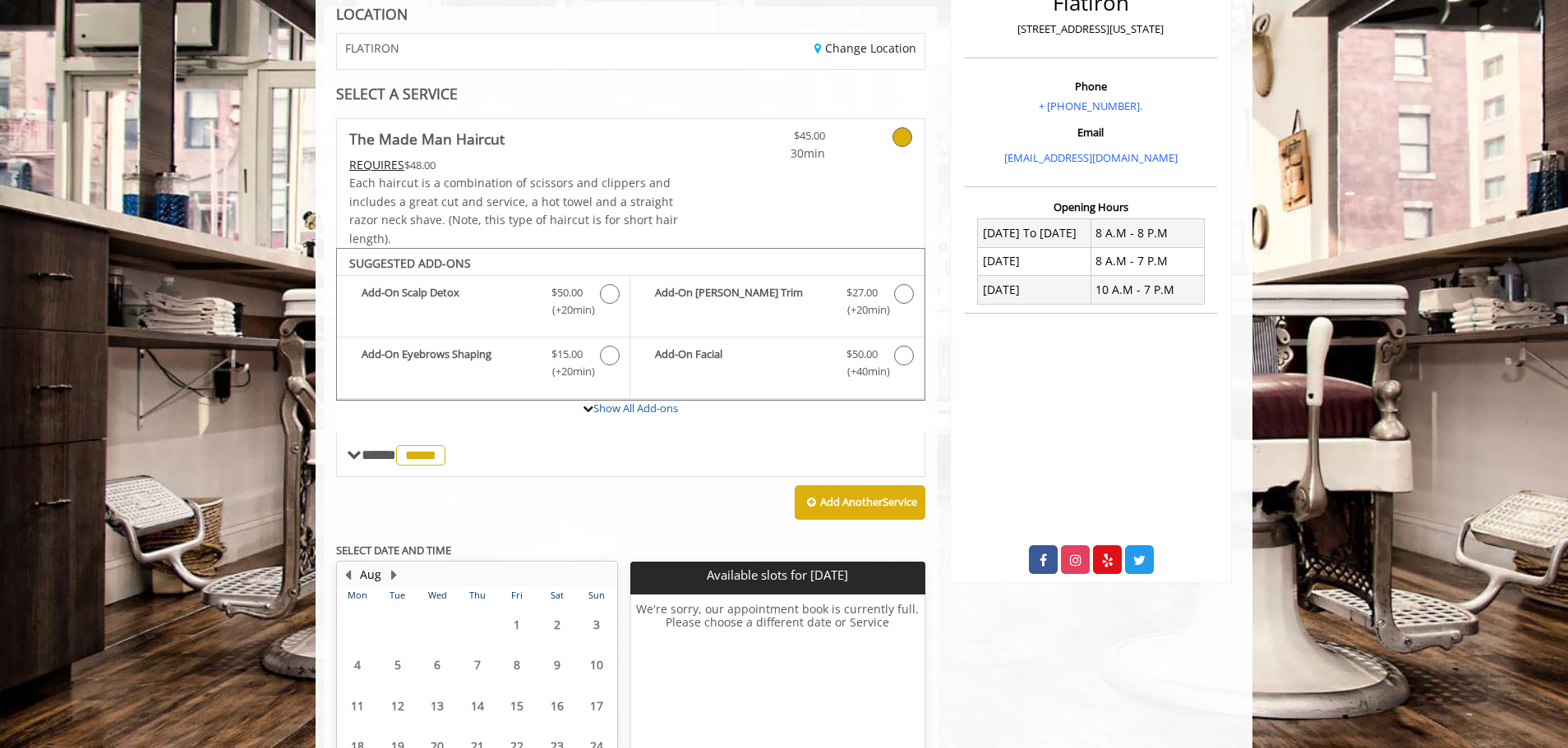
scroll to position [399, 0]
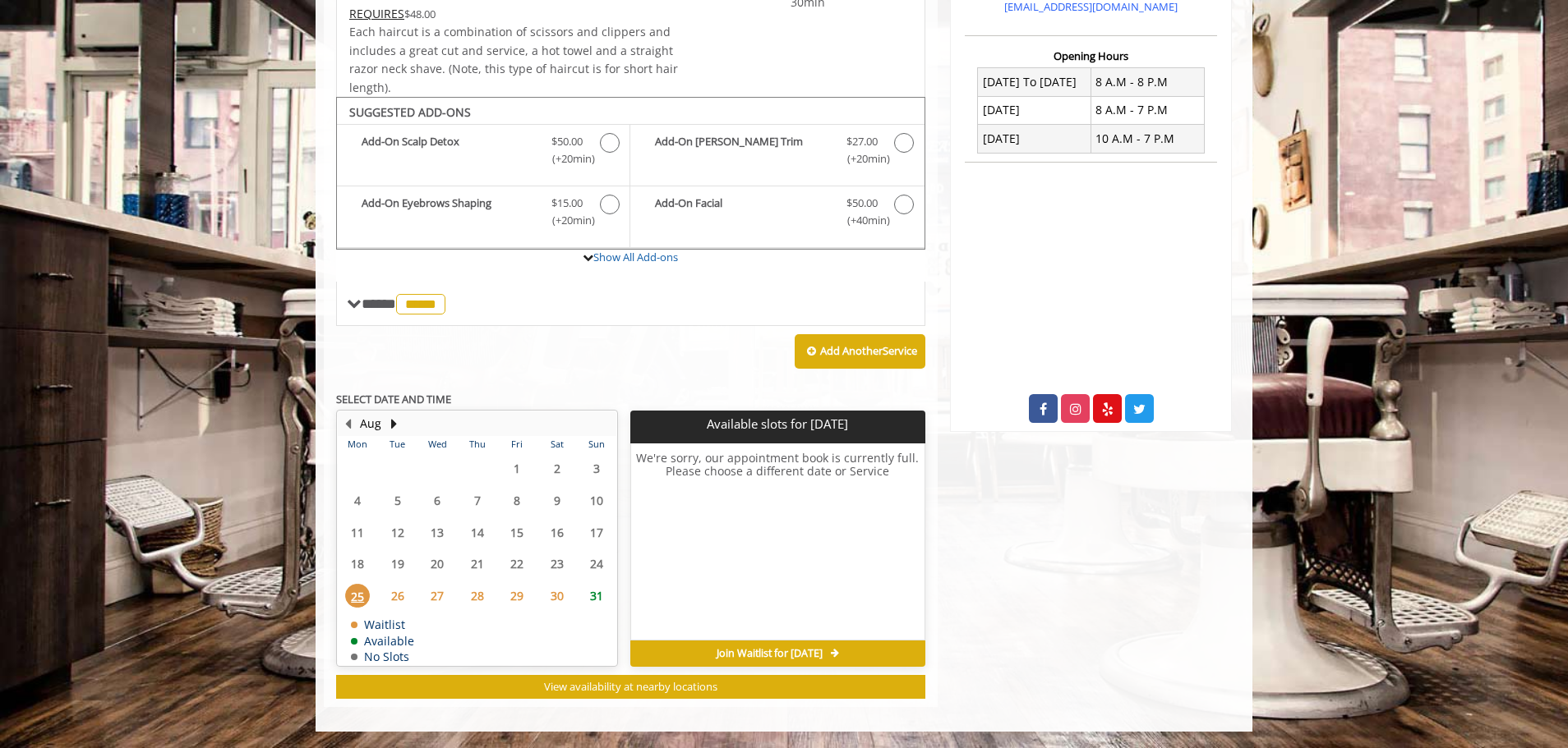
click at [474, 601] on span "28" at bounding box center [477, 595] width 24 height 23
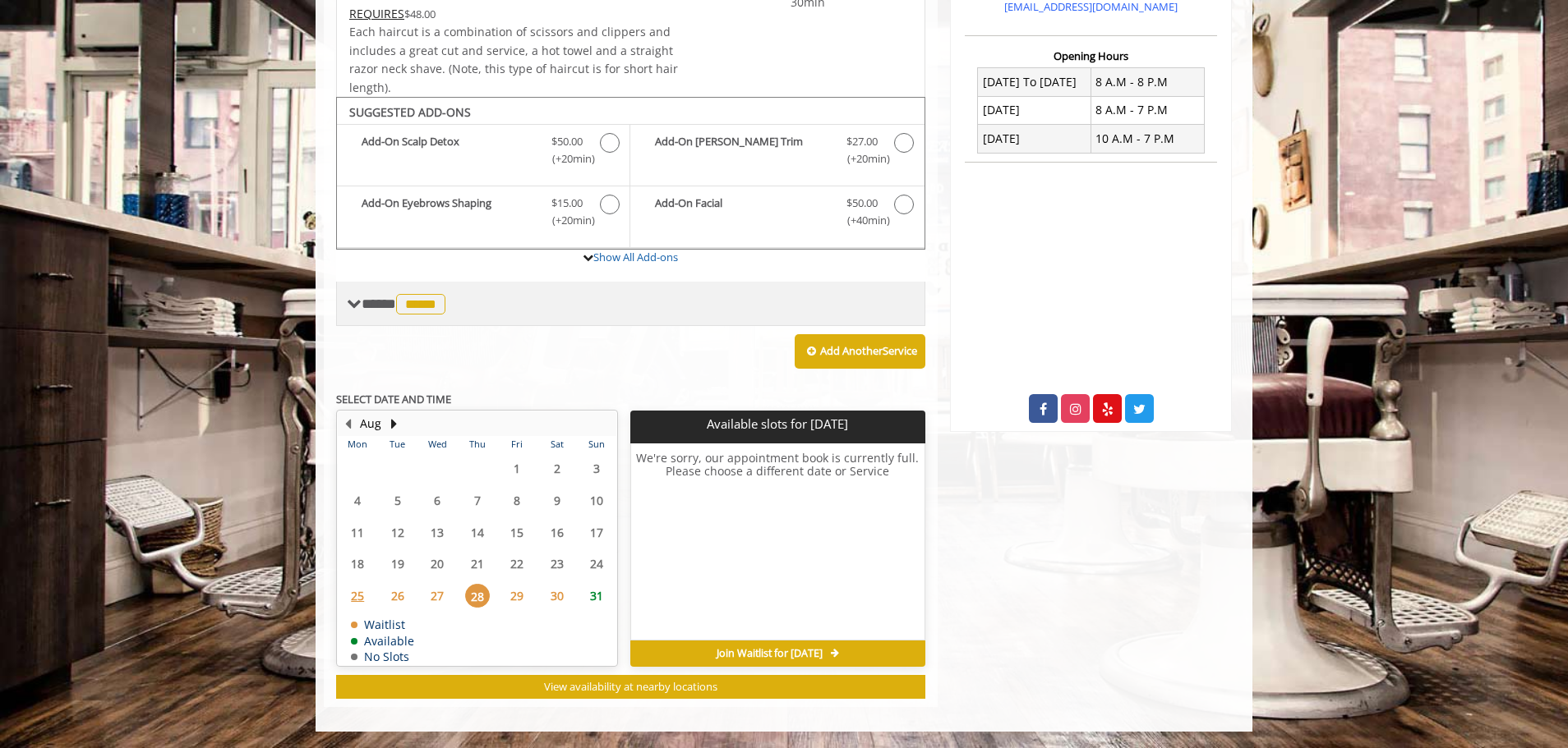
click at [530, 310] on div "**** ***** ********" at bounding box center [631, 303] width 590 height 44
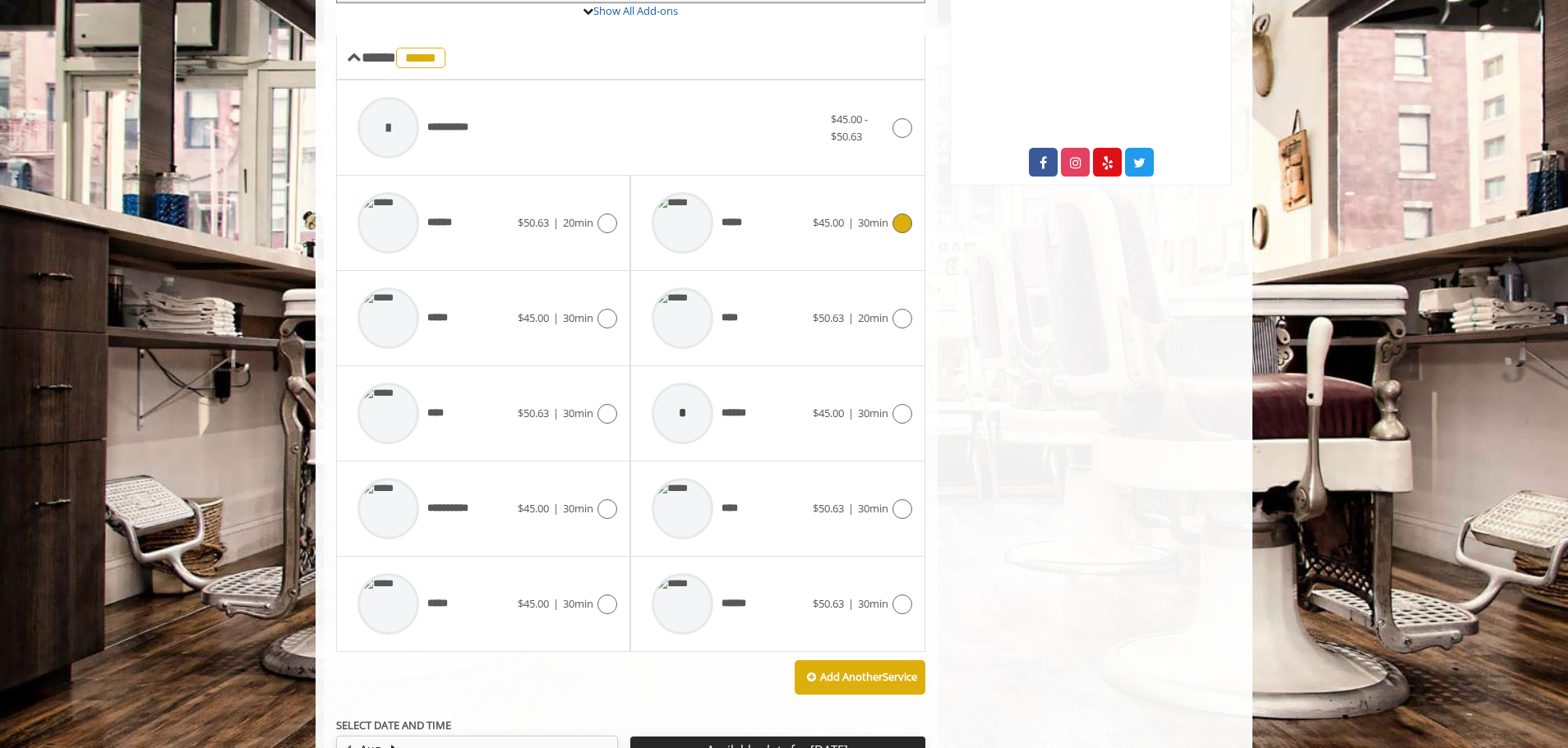
scroll to position [152, 0]
